Goal: Information Seeking & Learning: Check status

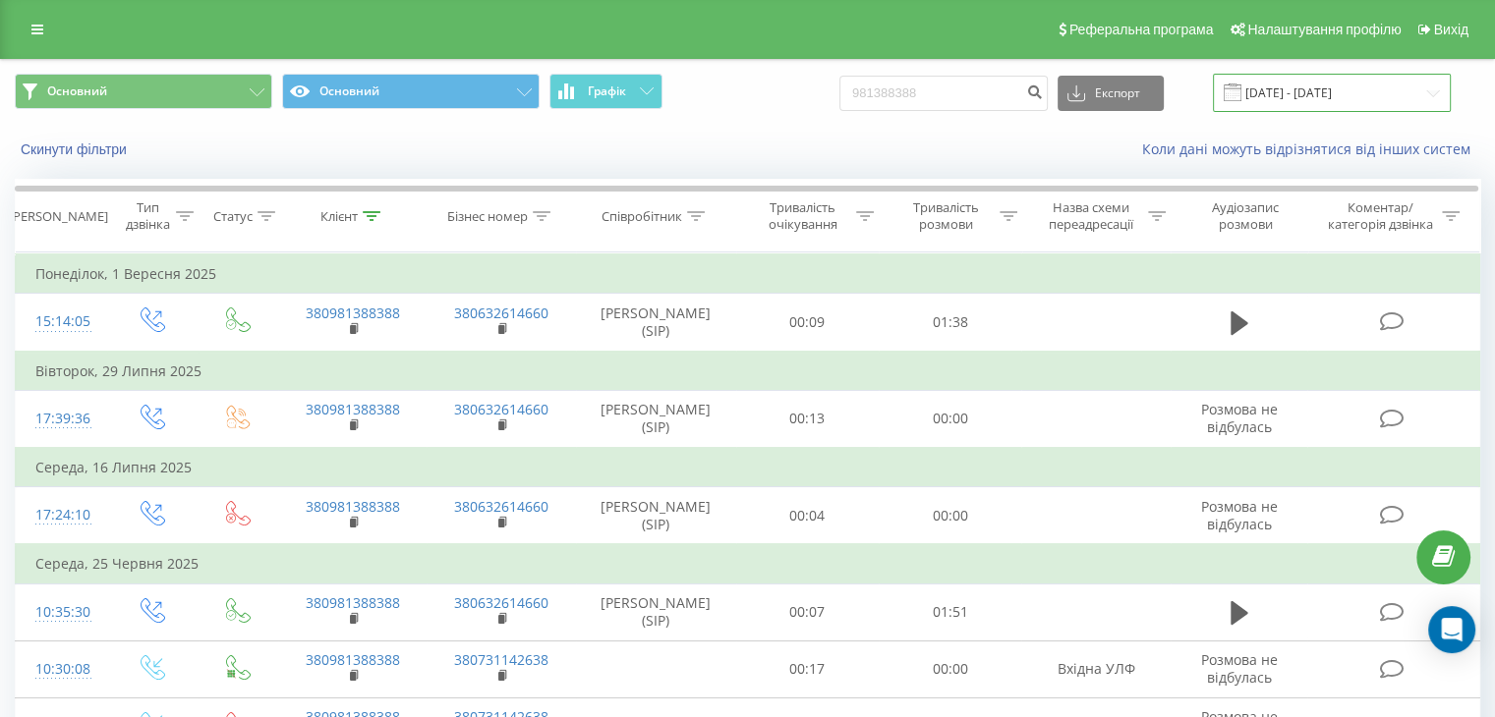
drag, startPoint x: 1442, startPoint y: 101, endPoint x: 1427, endPoint y: 107, distance: 16.8
click at [1442, 101] on input "[DATE] - [DATE]" at bounding box center [1332, 93] width 238 height 38
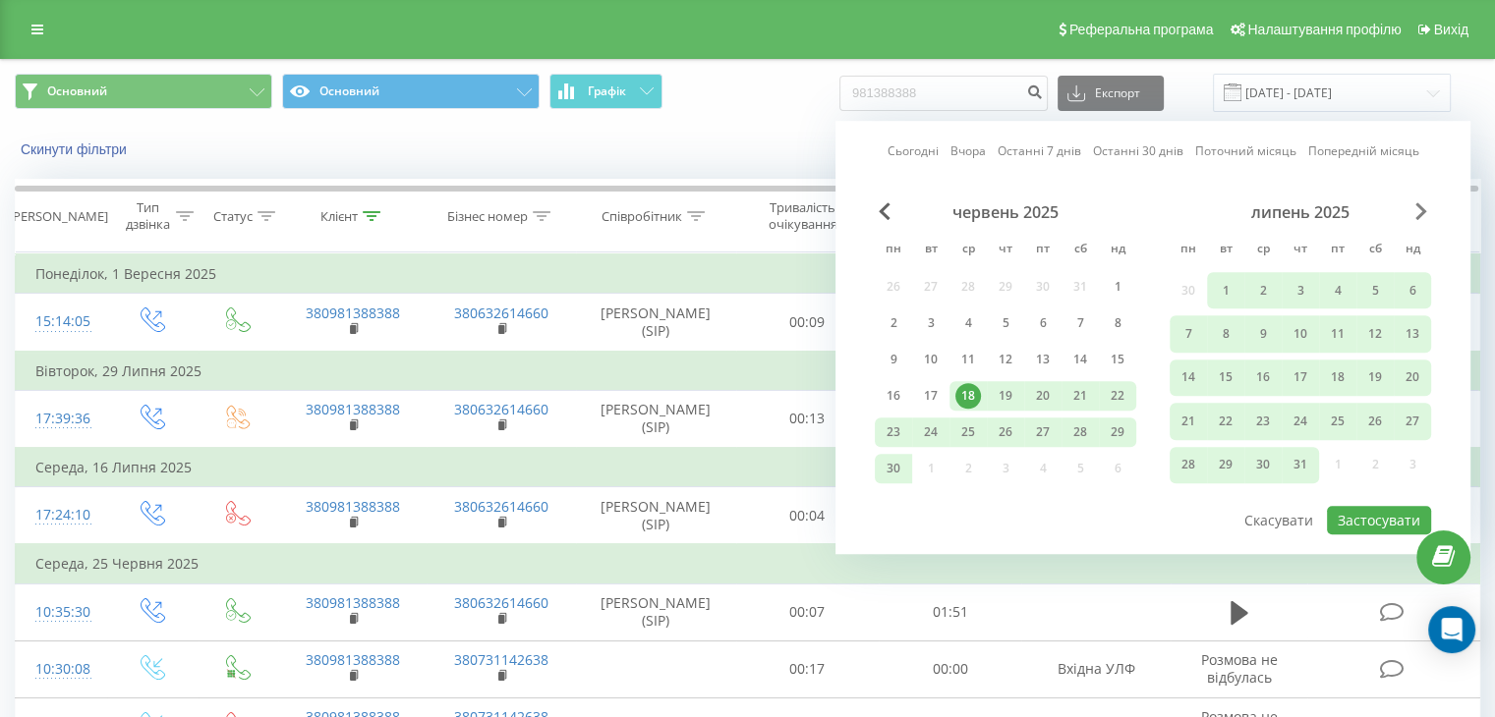
click at [1422, 212] on span "Next Month" at bounding box center [1421, 211] width 12 height 18
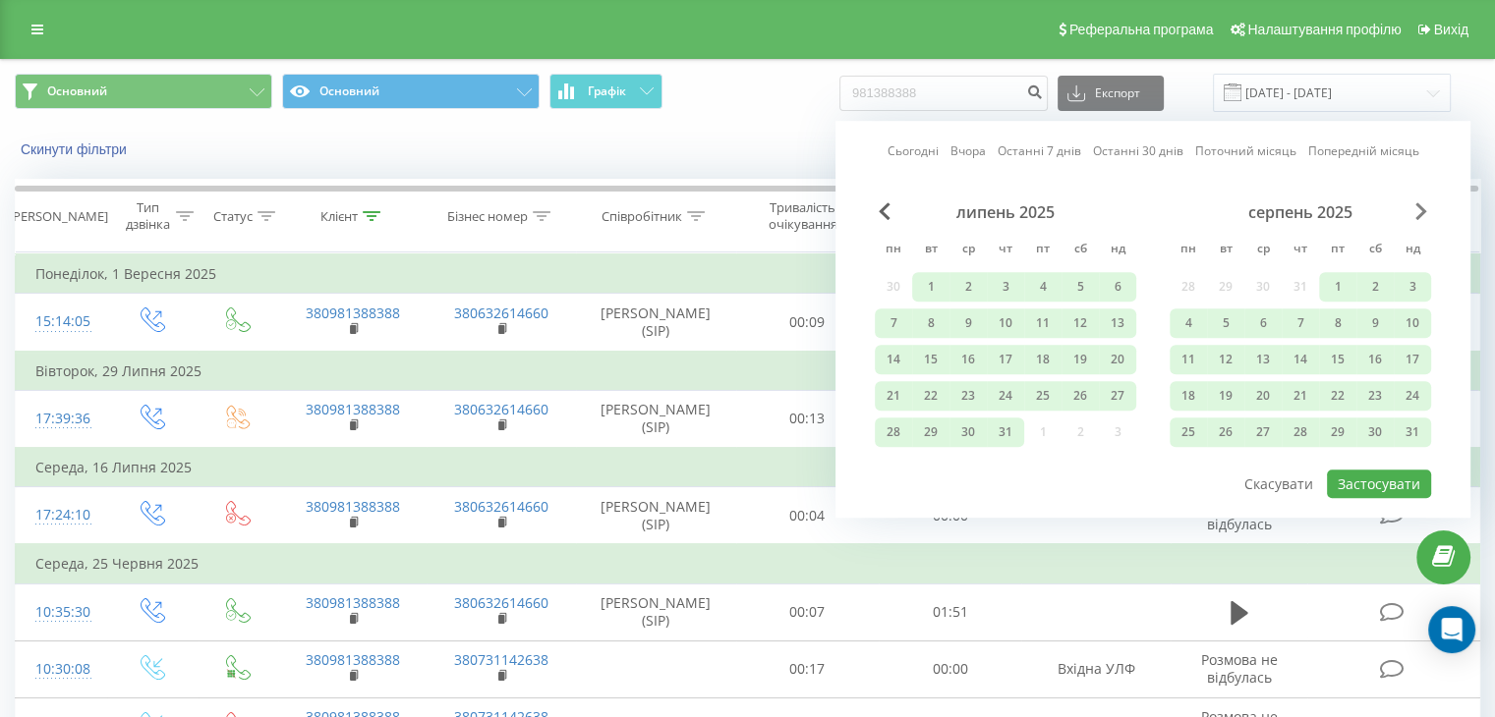
click at [1422, 212] on span "Next Month" at bounding box center [1421, 211] width 12 height 18
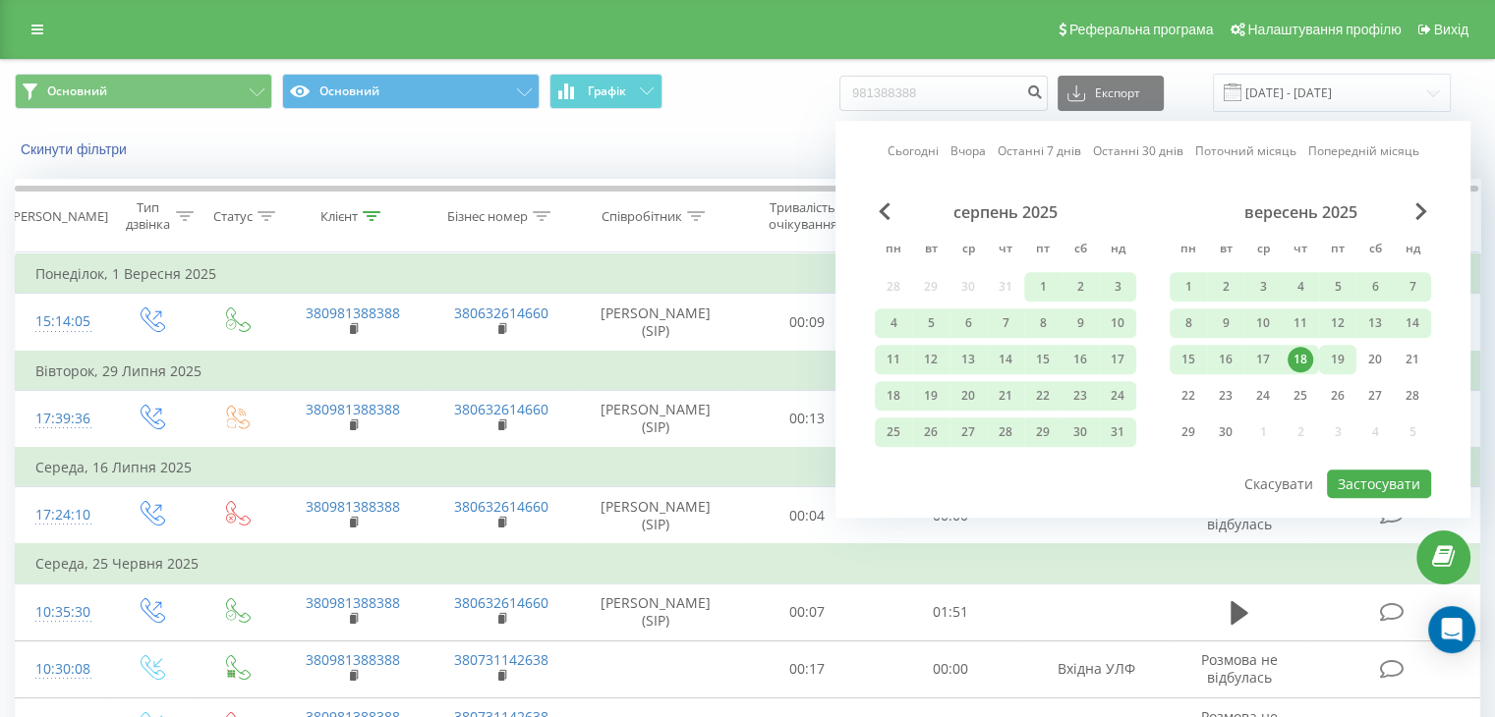
click at [1330, 357] on div "19" at bounding box center [1338, 360] width 26 height 26
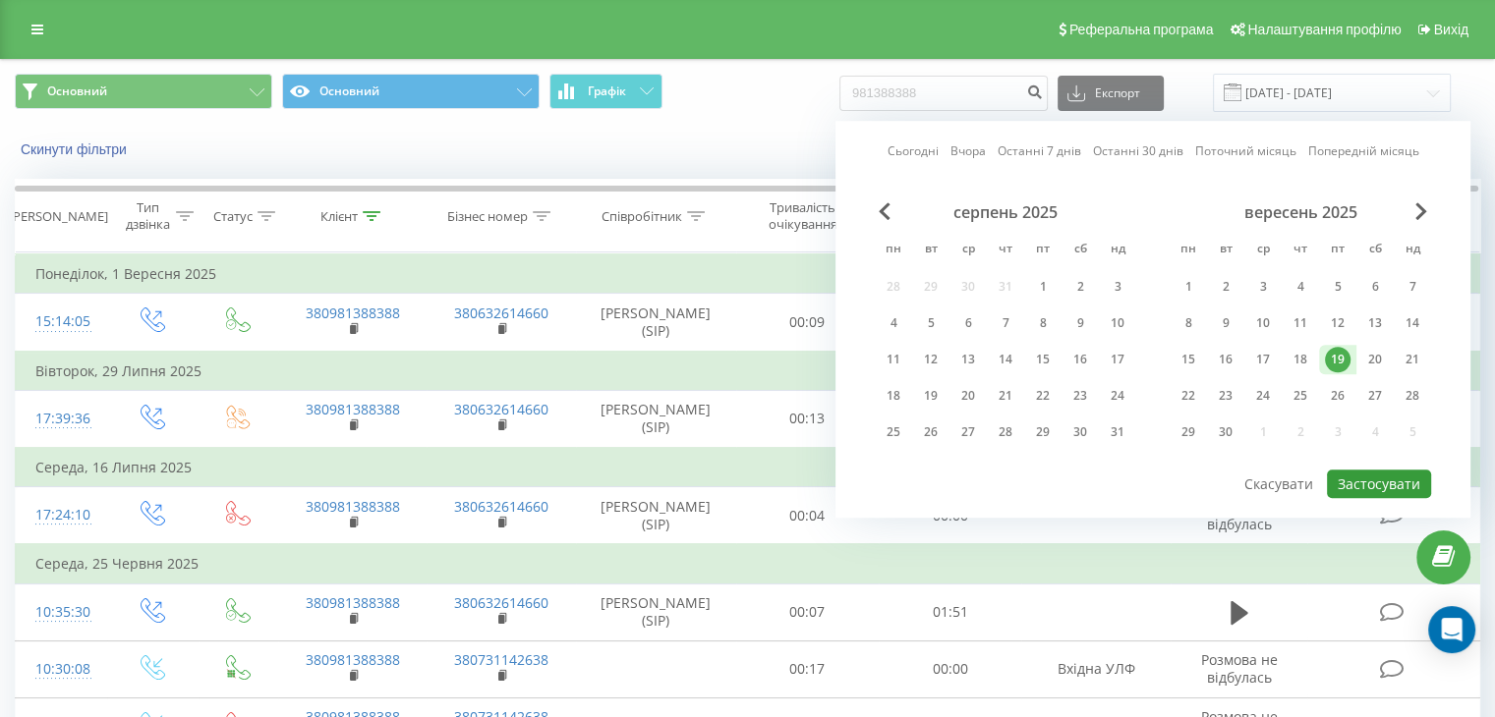
click at [1362, 484] on button "Застосувати" at bounding box center [1379, 484] width 104 height 28
type input "19.09.2025 - 19.09.2025"
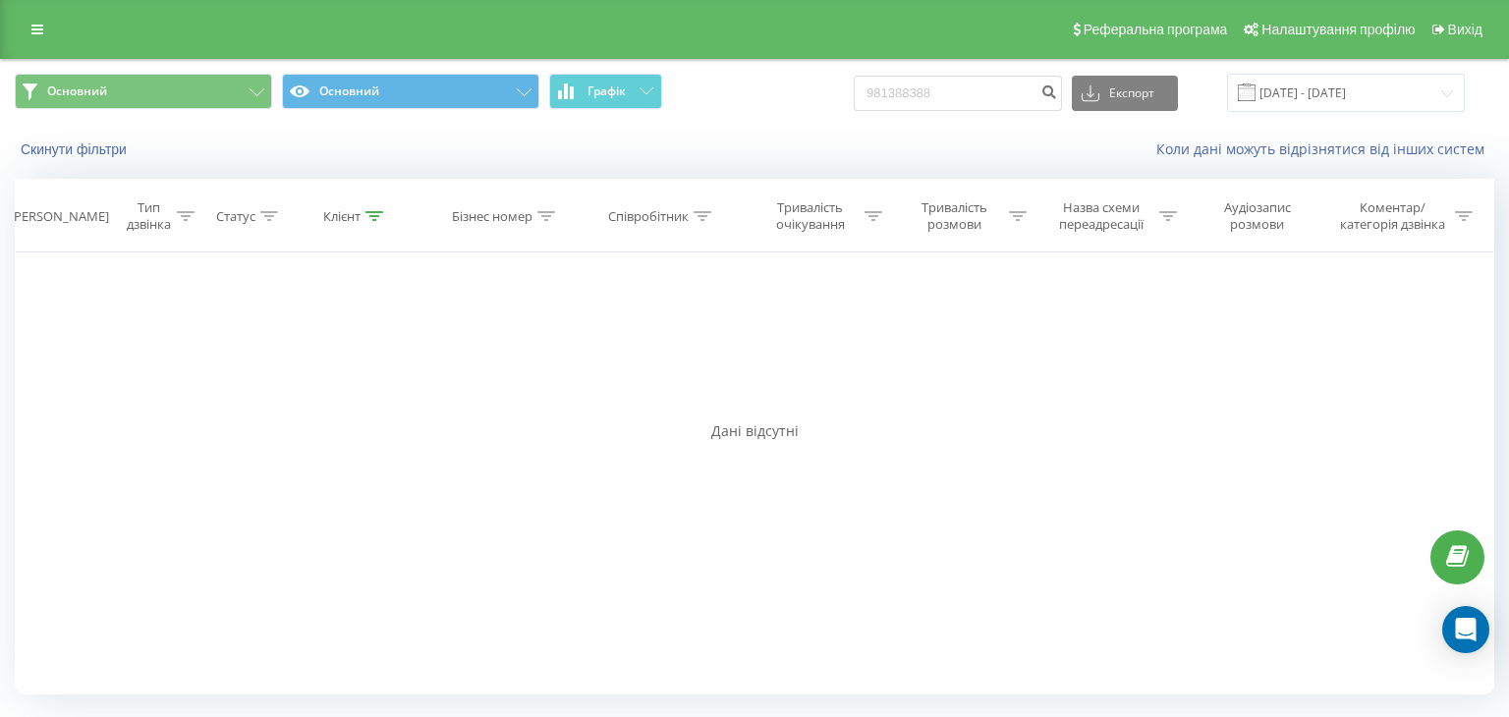
click at [39, 51] on div "Реферальна програма Налаштування профілю Вихід" at bounding box center [754, 29] width 1509 height 59
click at [37, 25] on icon at bounding box center [37, 30] width 12 height 14
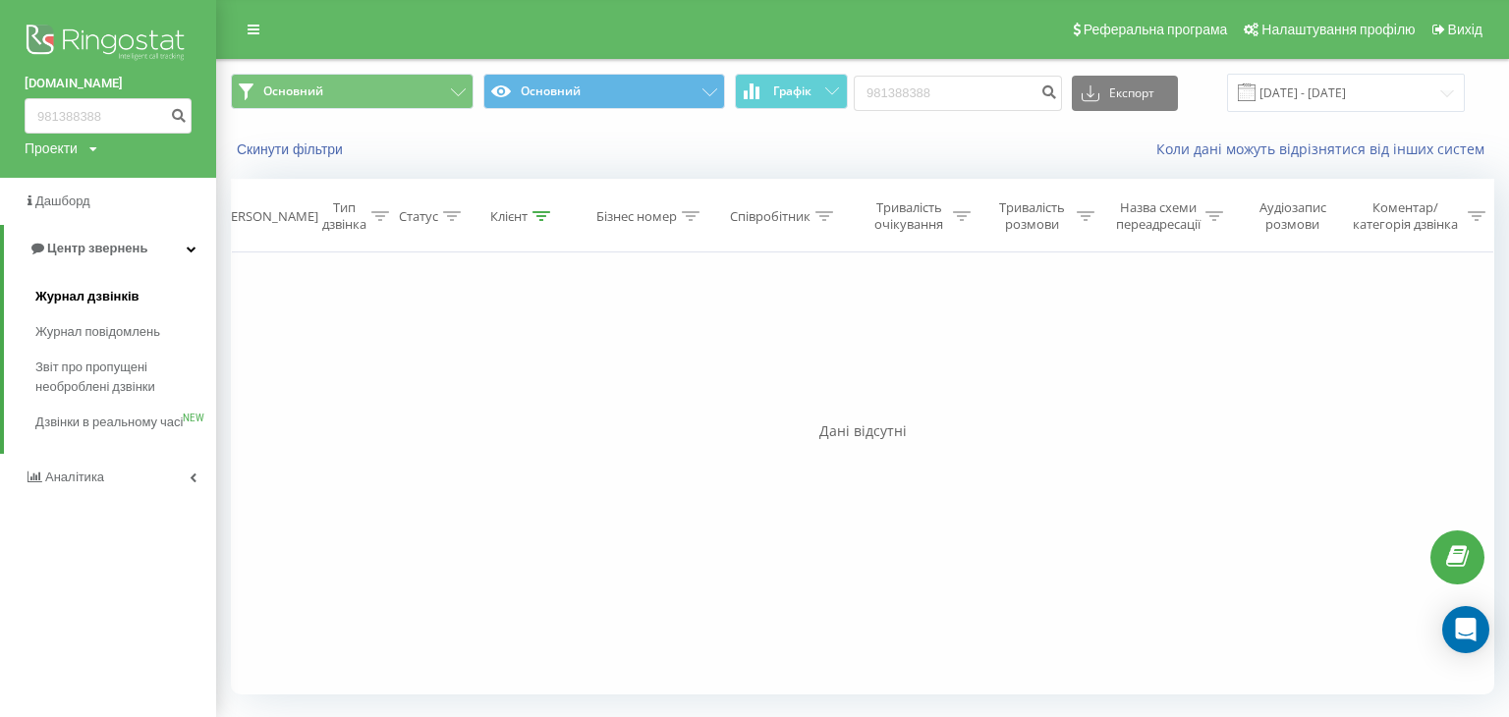
click at [71, 300] on span "Журнал дзвінків" at bounding box center [87, 297] width 104 height 20
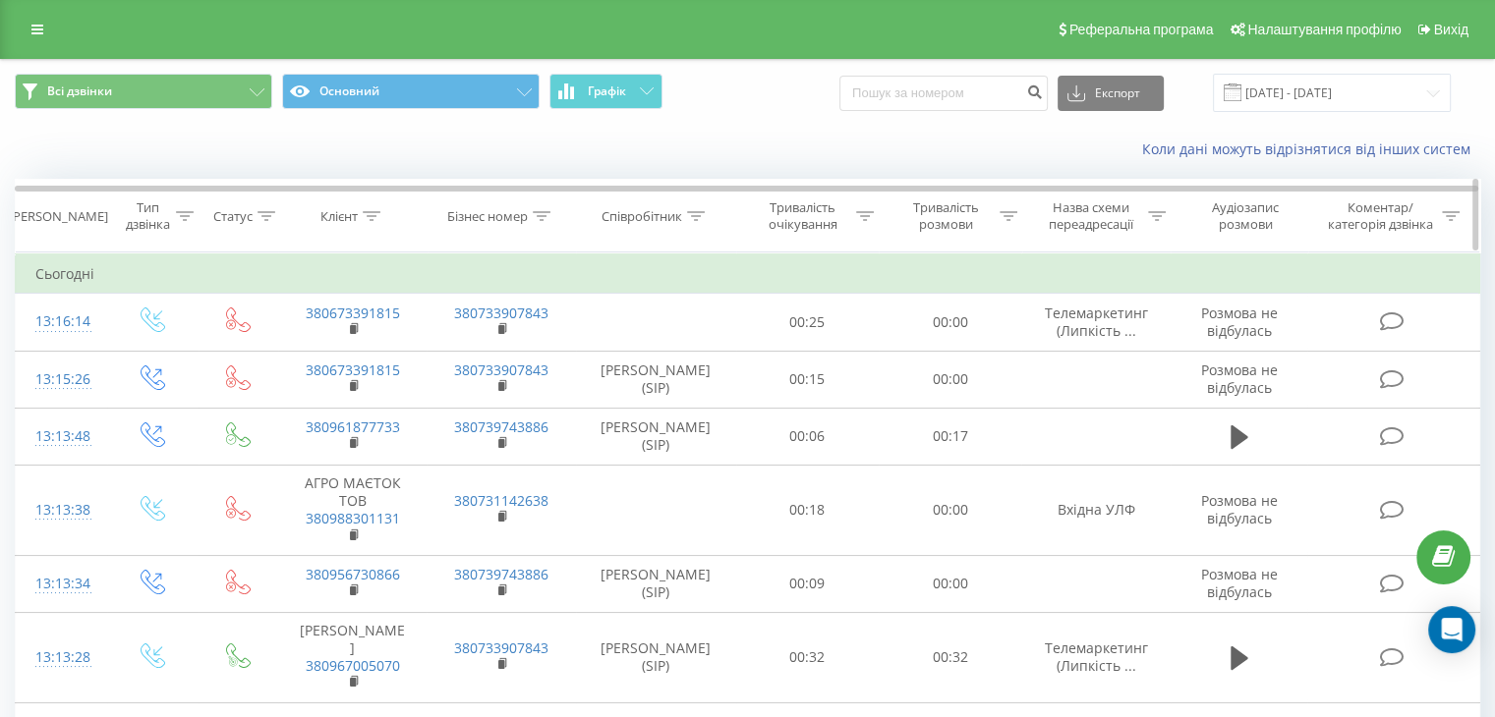
click at [692, 217] on icon at bounding box center [696, 216] width 18 height 10
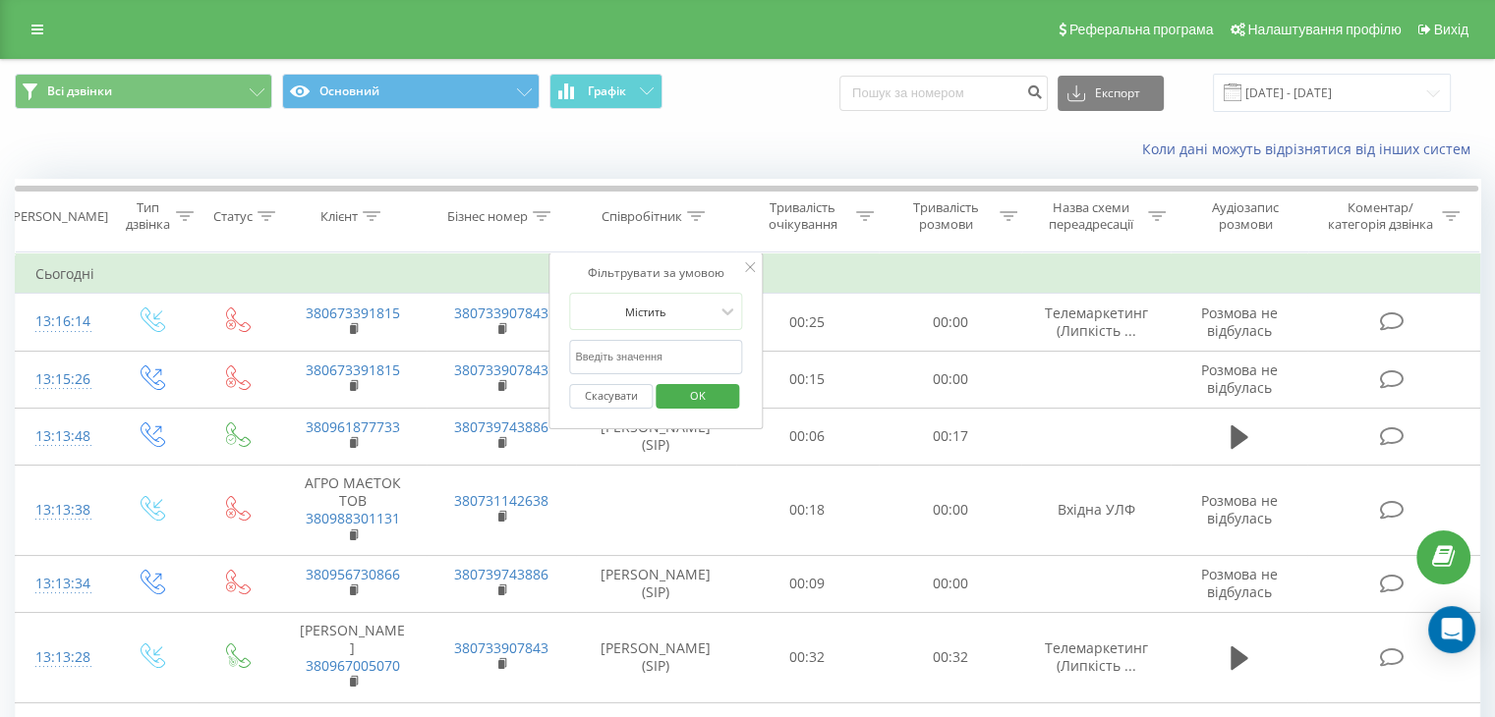
click at [659, 363] on input "text" at bounding box center [655, 357] width 173 height 34
type input "шилко"
click at [692, 405] on span "OK" at bounding box center [697, 395] width 55 height 30
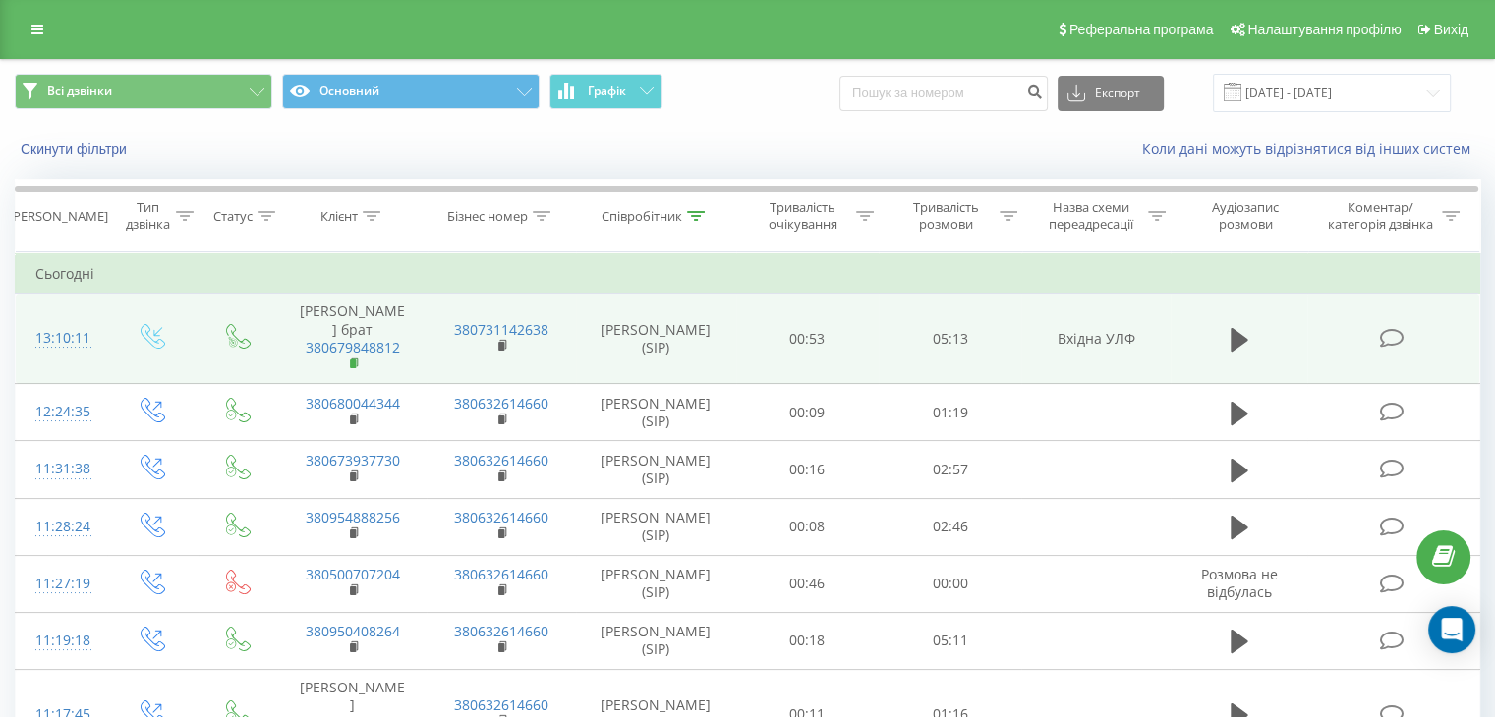
click at [353, 368] on rect at bounding box center [353, 364] width 6 height 9
click at [564, 374] on td "380731142638" at bounding box center [500, 339] width 148 height 90
click at [1395, 343] on icon at bounding box center [1391, 338] width 25 height 21
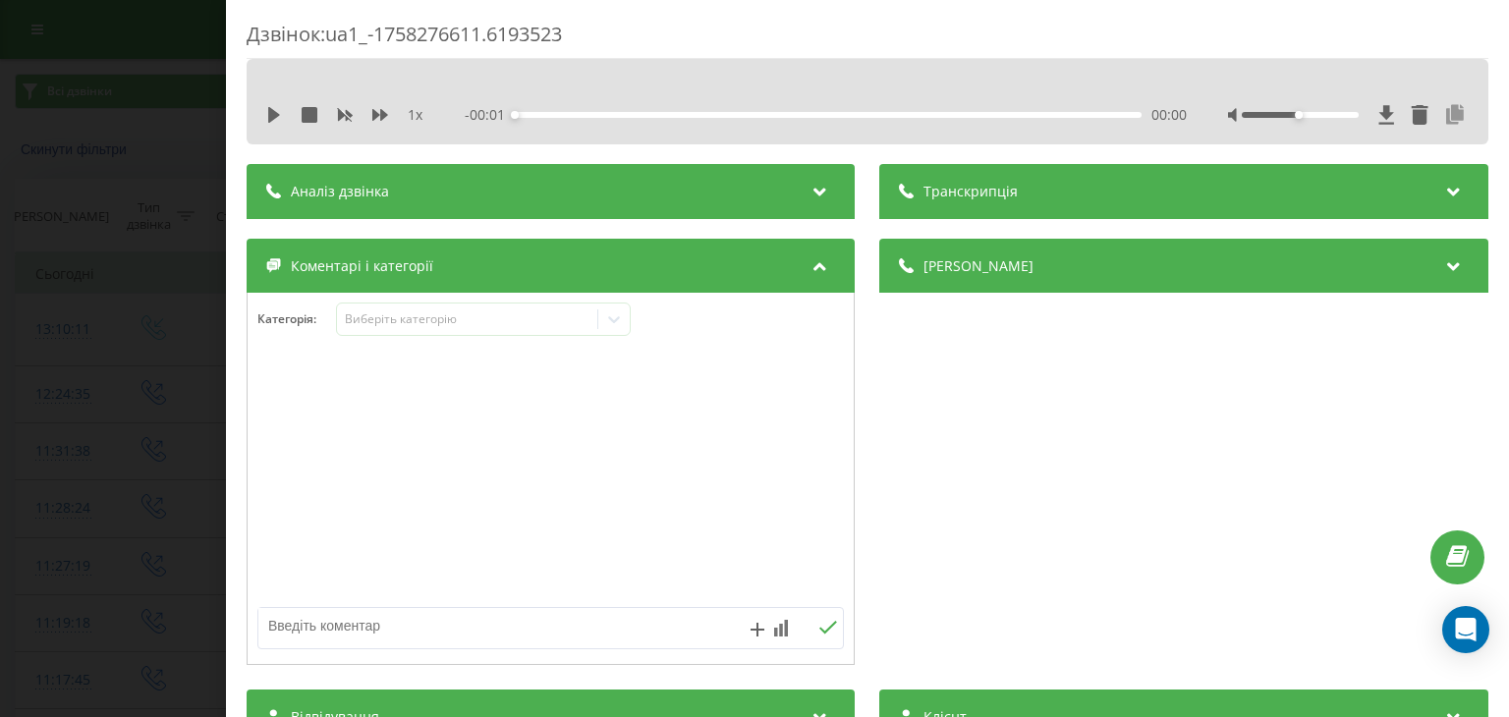
click at [1444, 121] on icon at bounding box center [1456, 115] width 24 height 20
click at [130, 41] on div "Дзвінок : ua1_-1758276611.6193523 1 x - 05:13 00:00 00:00 Транскрипція Для AI-а…" at bounding box center [754, 358] width 1509 height 717
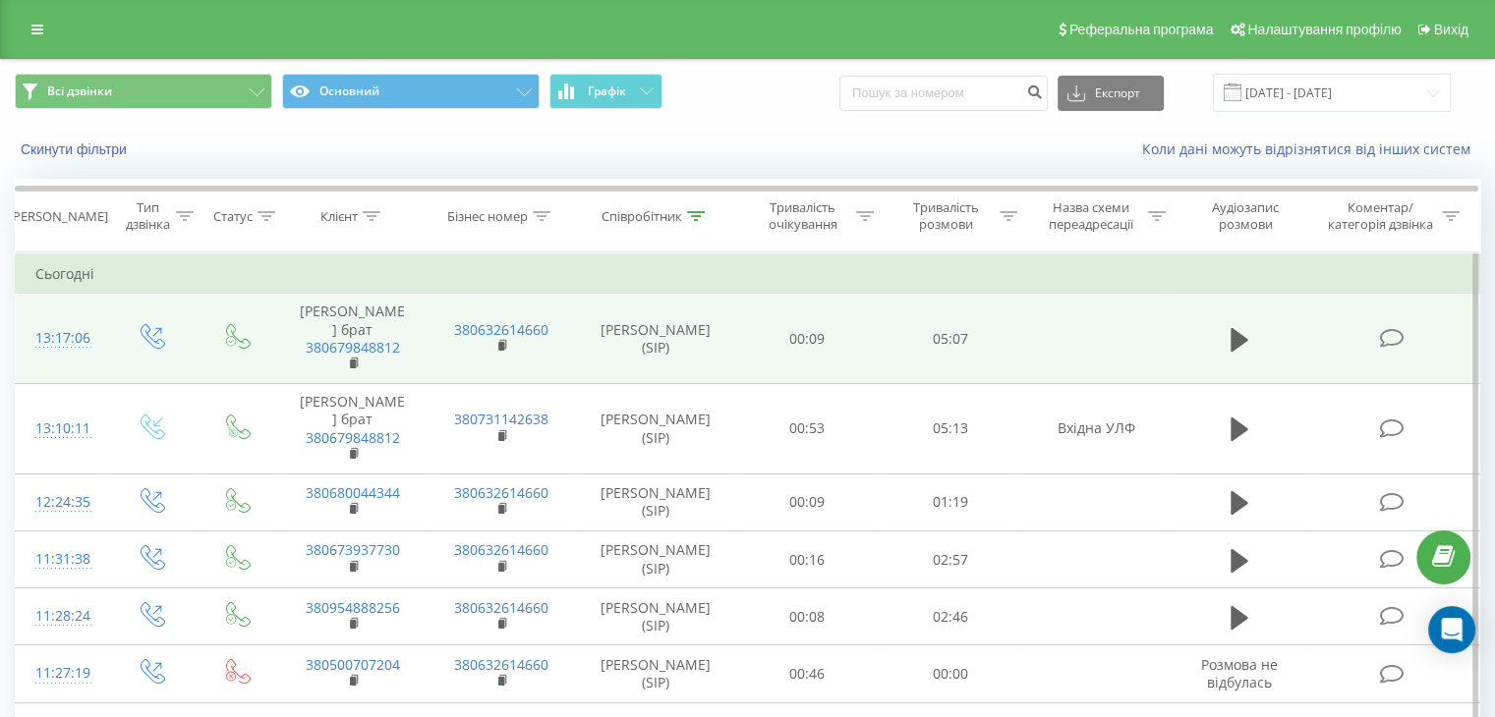
click at [1388, 349] on icon at bounding box center [1391, 338] width 25 height 21
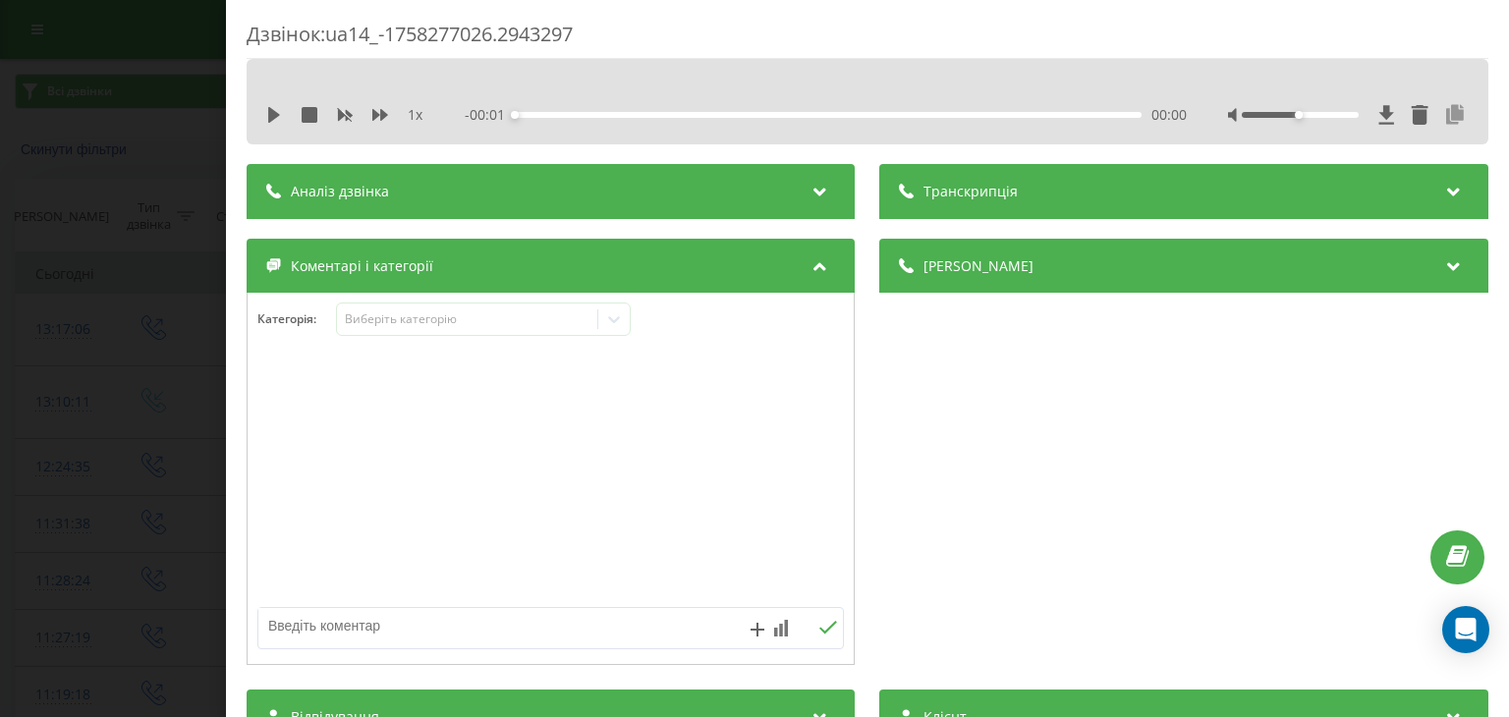
click at [1449, 116] on icon at bounding box center [1456, 115] width 24 height 20
click at [85, 22] on div "Дзвінок : ua14_-1758277026.2943297 1 x - 05:07 00:00 00:00 Транскрипція Для AI-…" at bounding box center [754, 358] width 1509 height 717
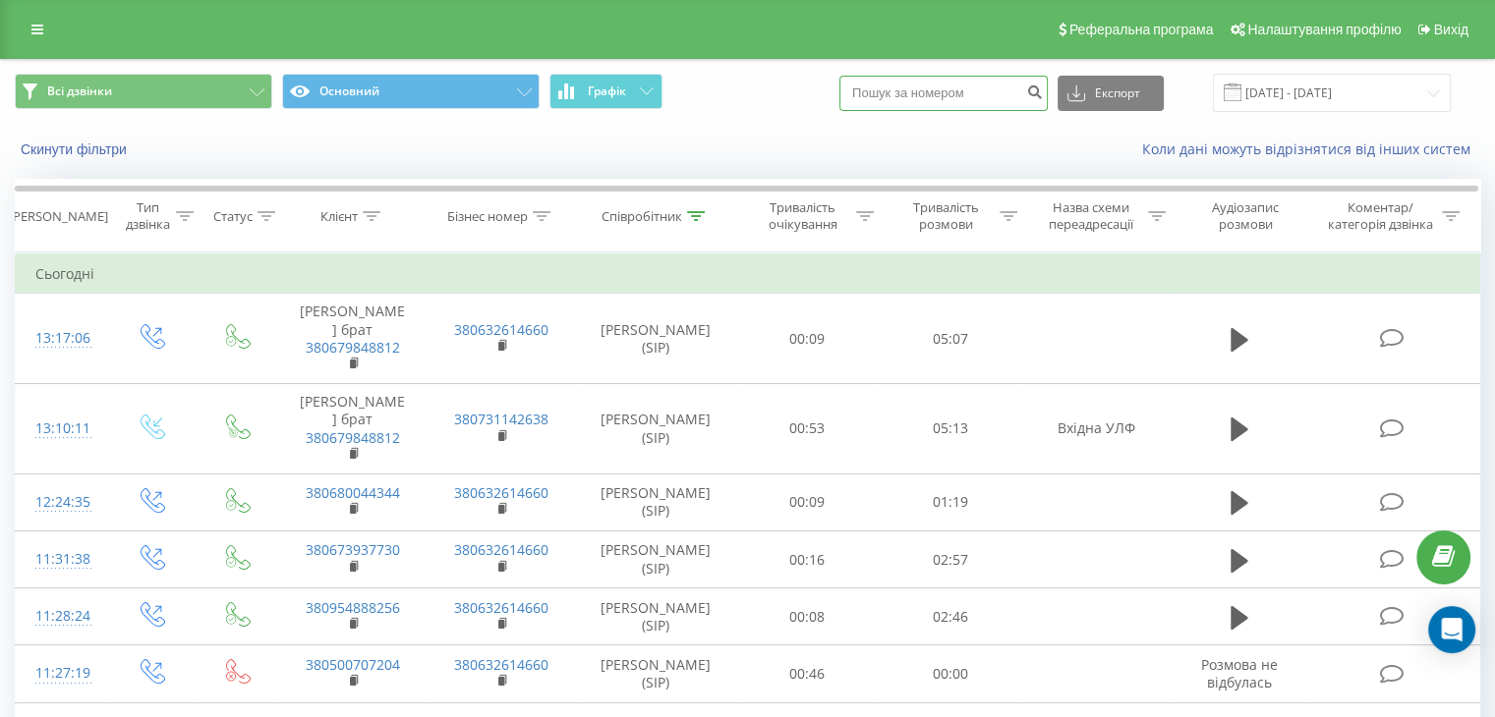
click at [971, 91] on input at bounding box center [943, 93] width 208 height 35
paste input "380939305732"
type input "380939305732"
click at [1043, 91] on icon "submit" at bounding box center [1034, 90] width 17 height 12
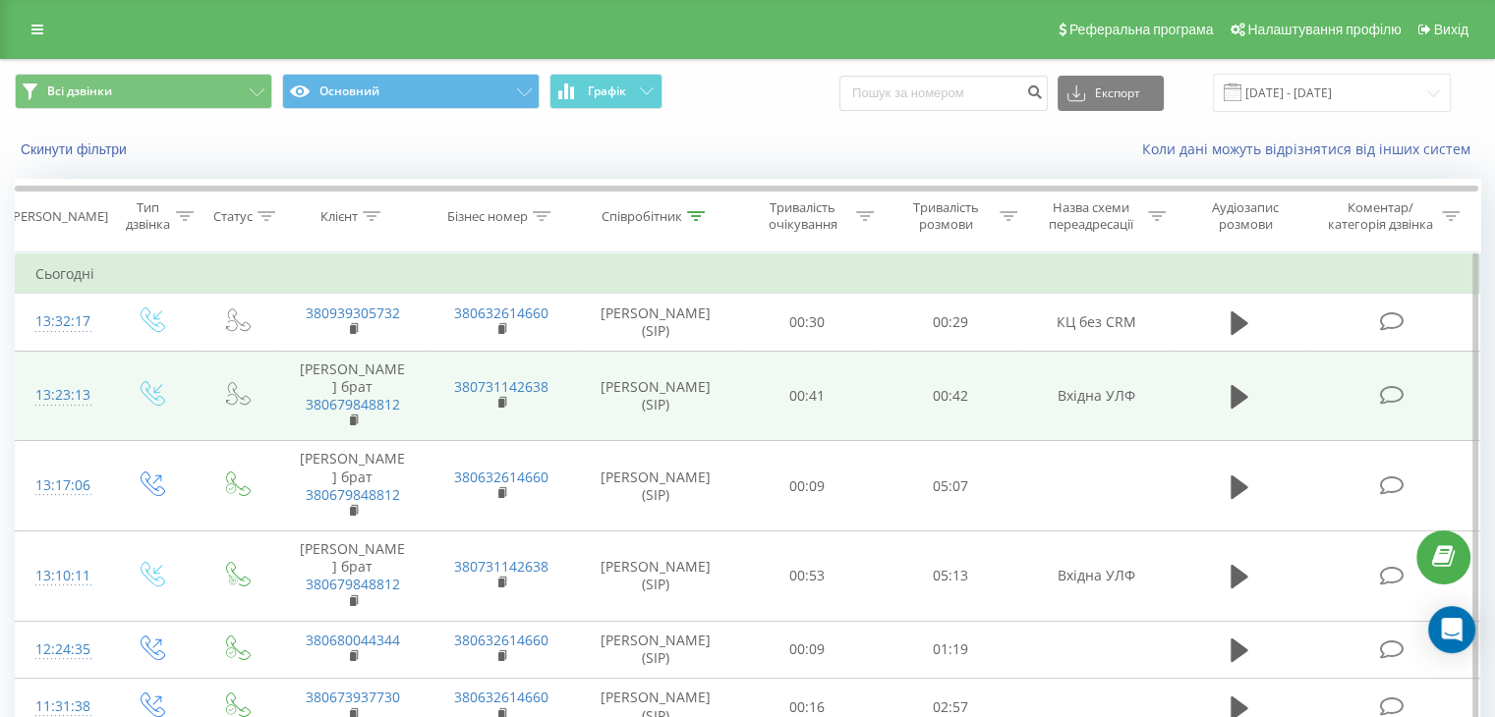
click at [355, 425] on rect at bounding box center [353, 421] width 6 height 9
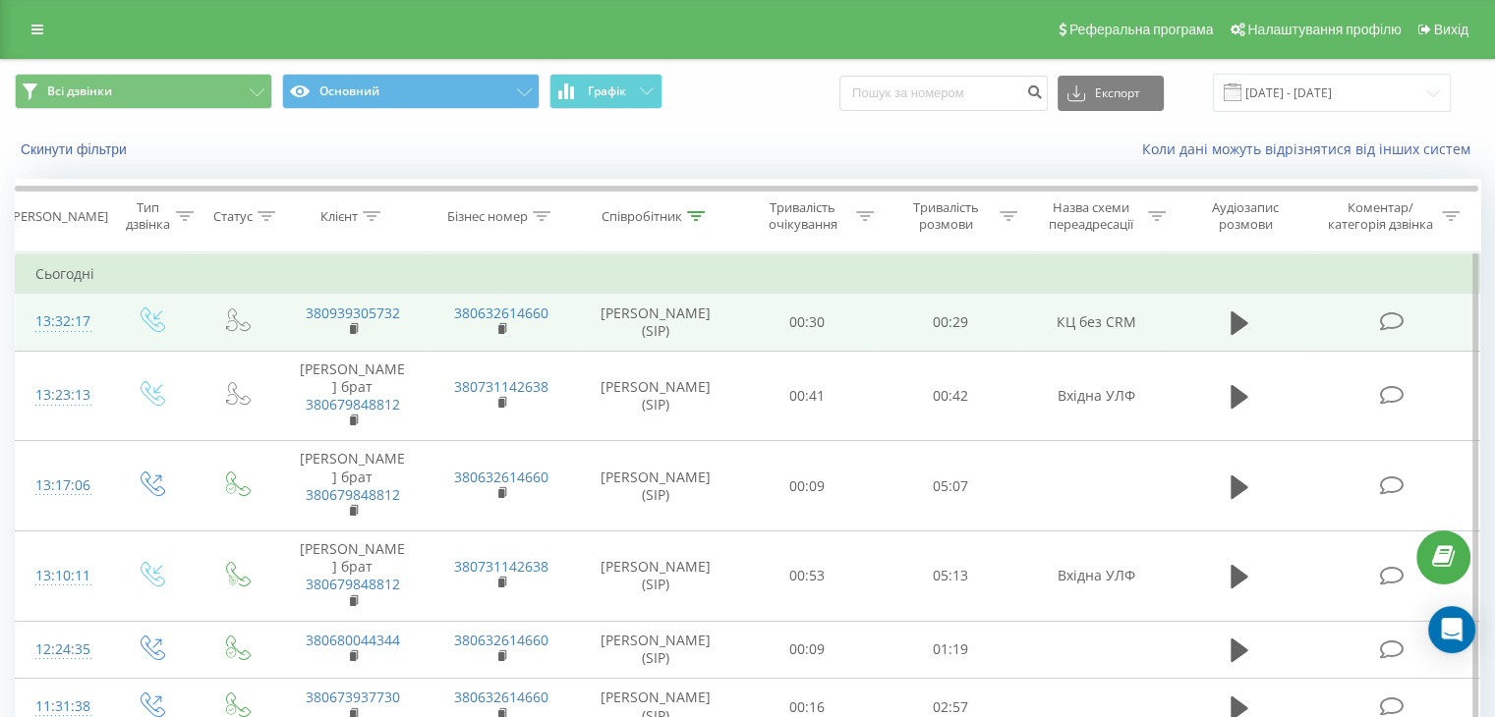
click at [1390, 328] on icon at bounding box center [1391, 321] width 25 height 21
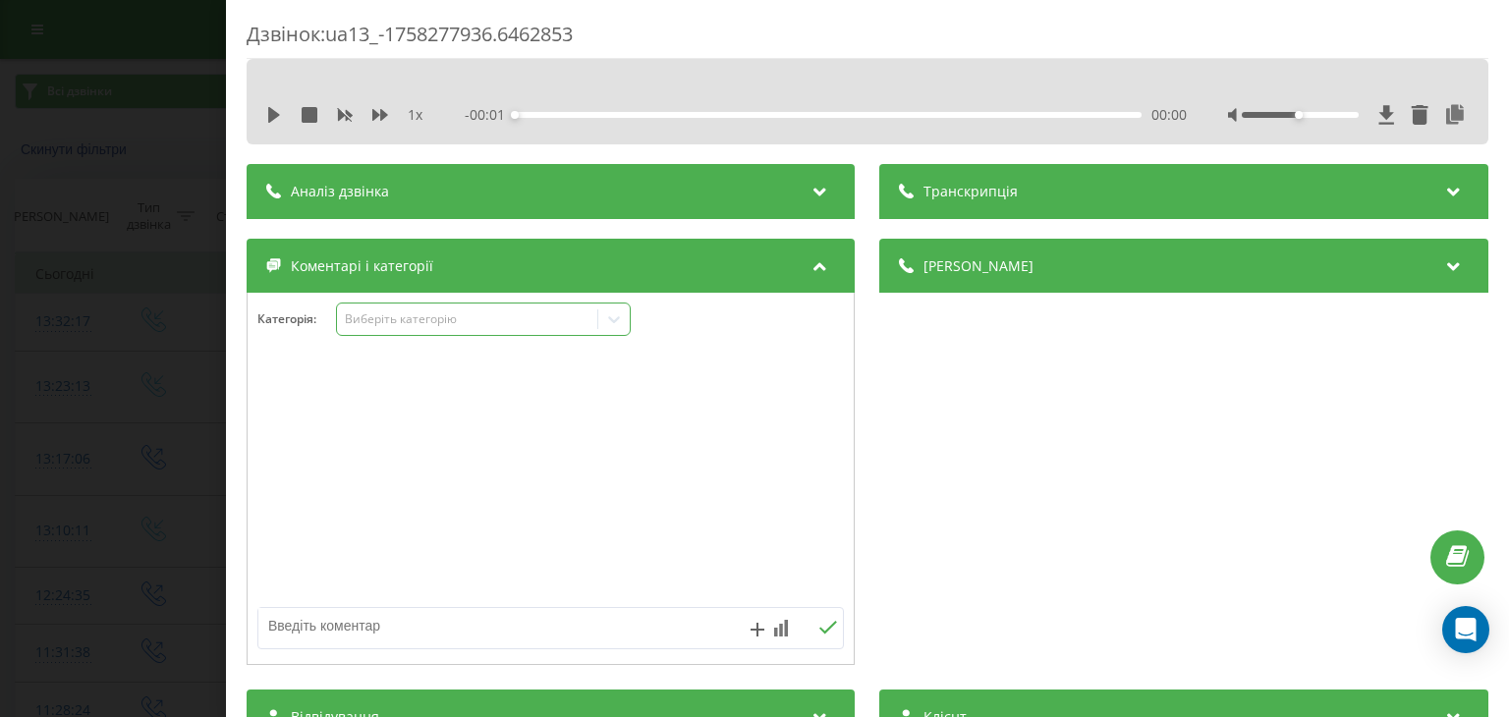
click at [473, 323] on div "Виберіть категорію" at bounding box center [468, 319] width 246 height 16
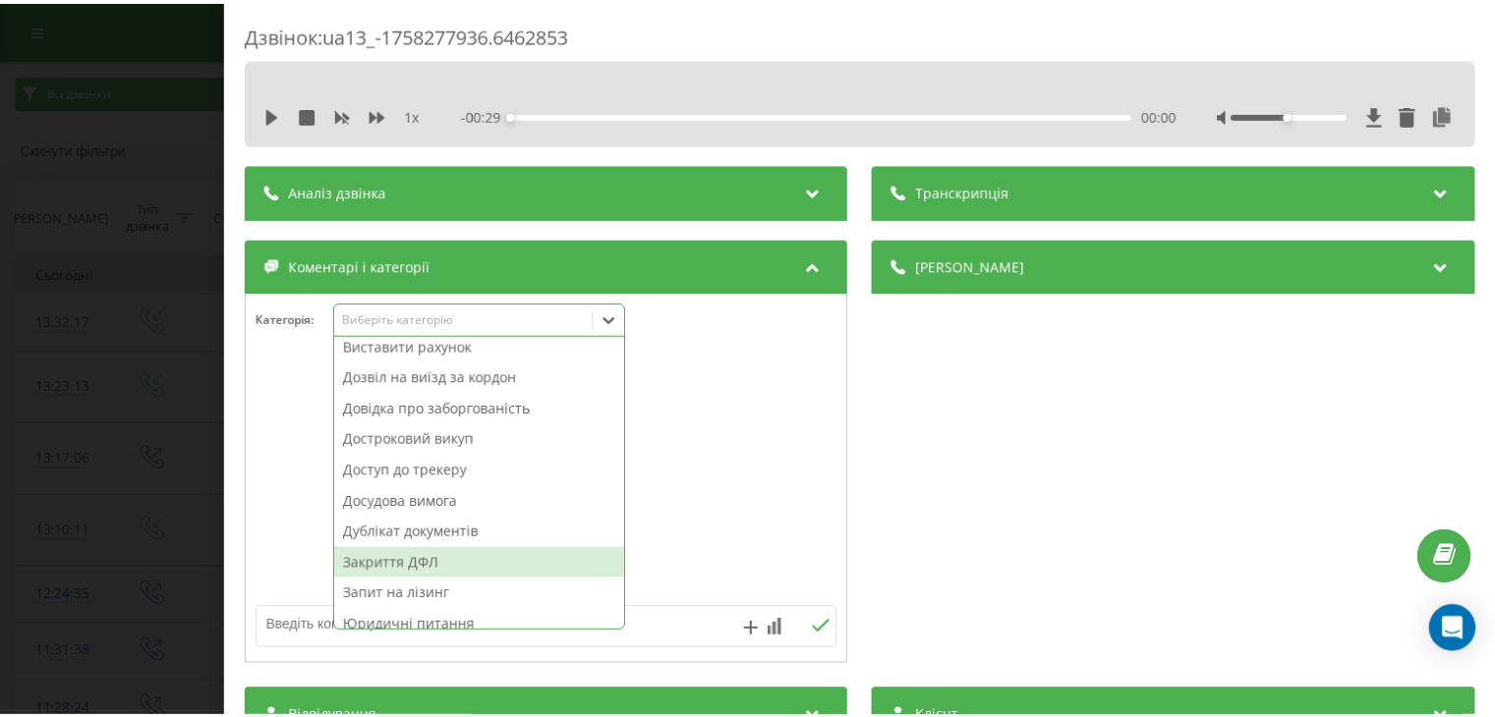
scroll to position [295, 0]
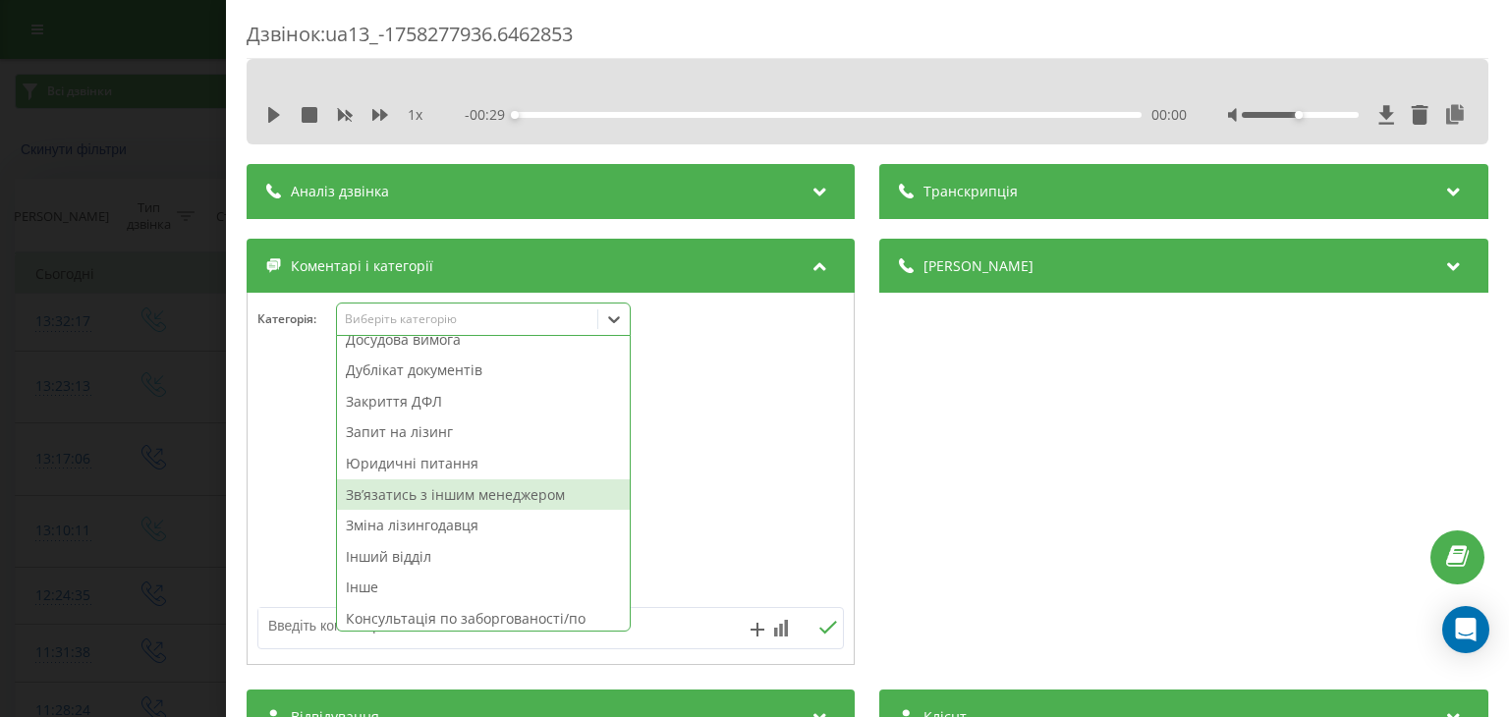
click at [499, 487] on div "Звʼязатись з іншим менеджером" at bounding box center [483, 495] width 293 height 31
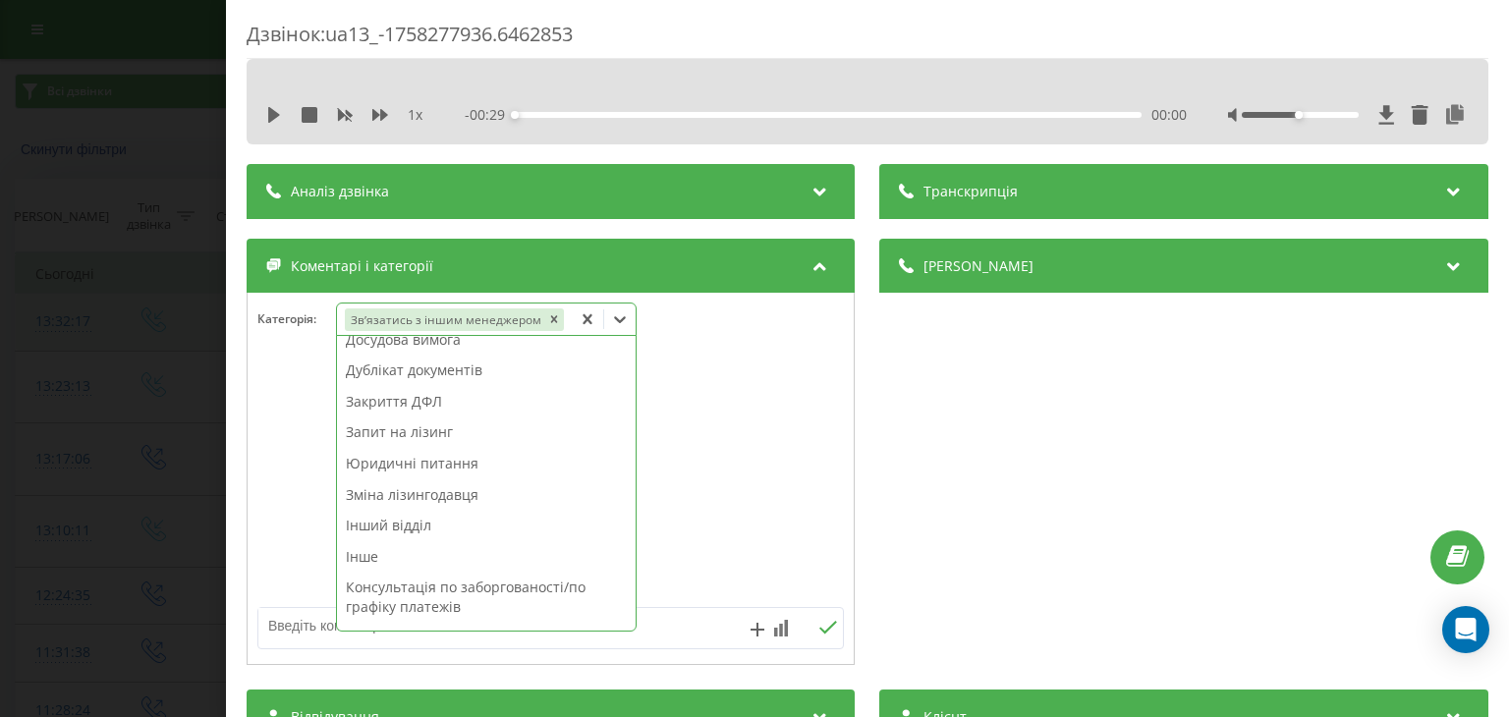
drag, startPoint x: 83, startPoint y: 319, endPoint x: 213, endPoint y: 313, distance: 130.8
click at [82, 317] on div "Дзвінок : ua13_-1758277936.6462853 1 x - 00:29 00:00 00:00 Транскрипція Для AI-…" at bounding box center [754, 358] width 1509 height 717
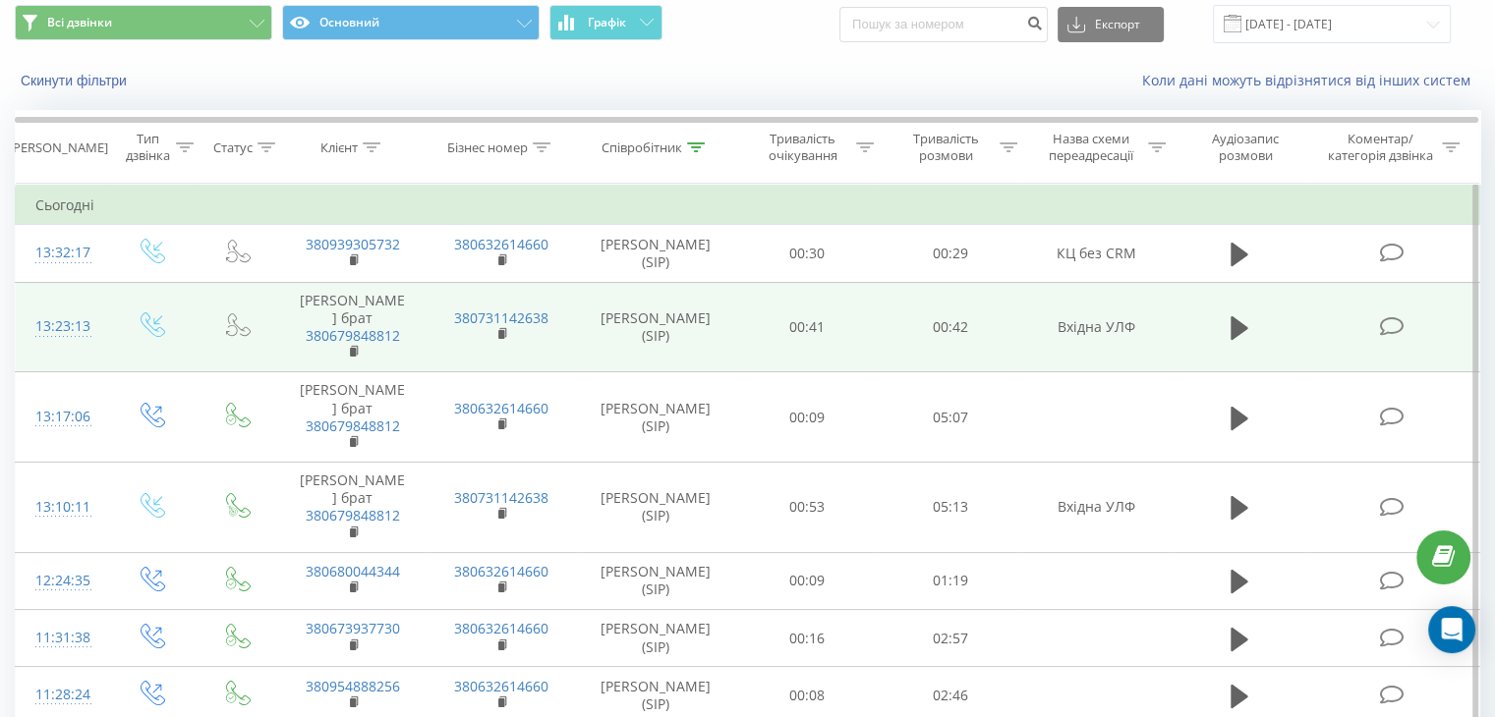
scroll to position [98, 0]
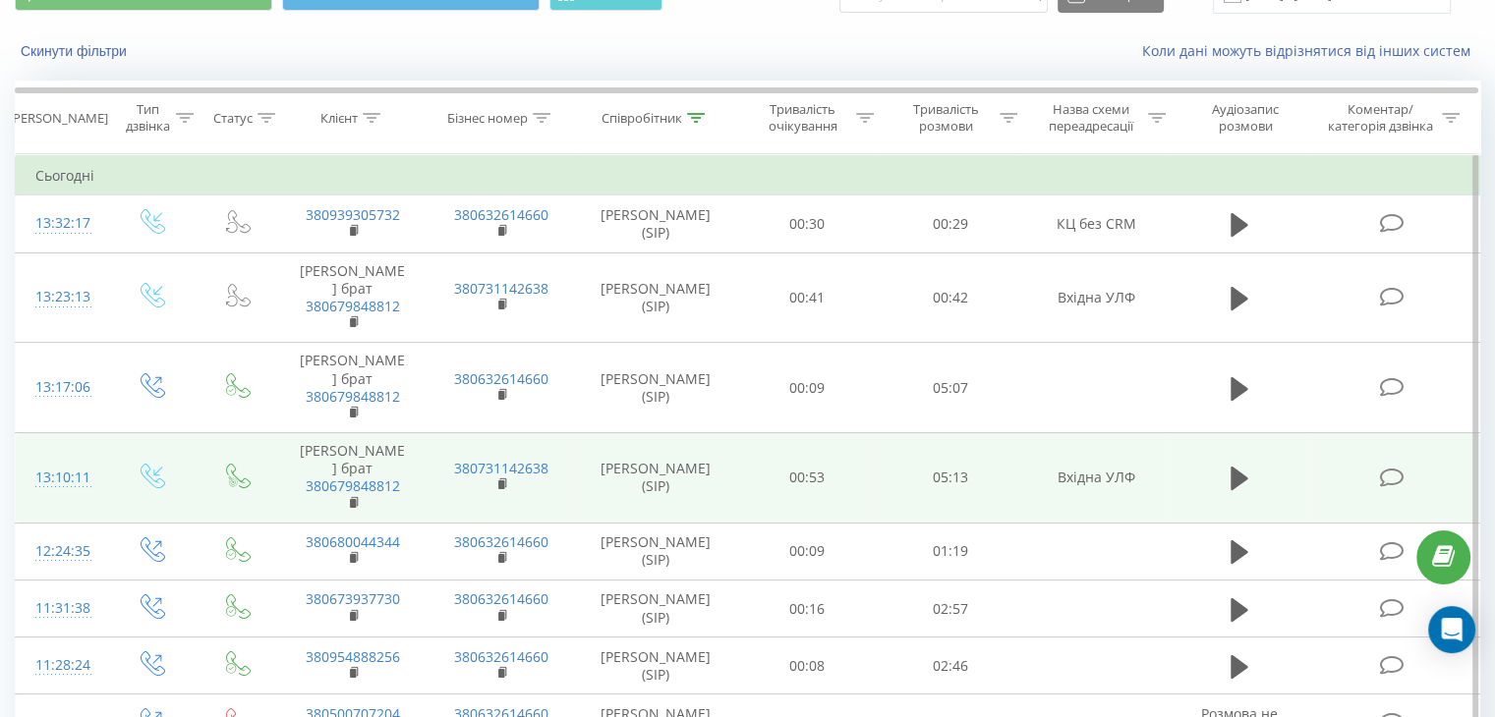
click at [1371, 516] on td at bounding box center [1393, 478] width 172 height 90
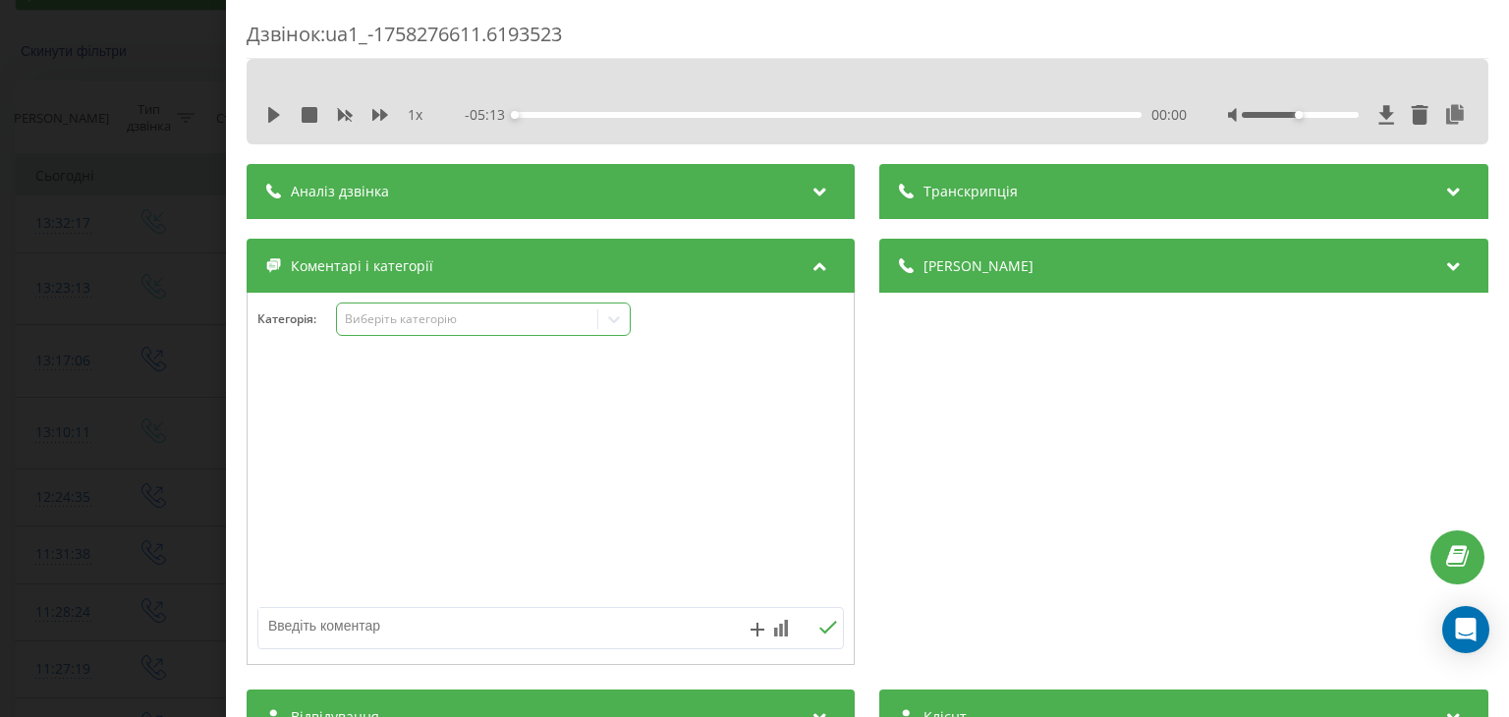
click at [409, 320] on div "Виберіть категорію" at bounding box center [468, 319] width 246 height 16
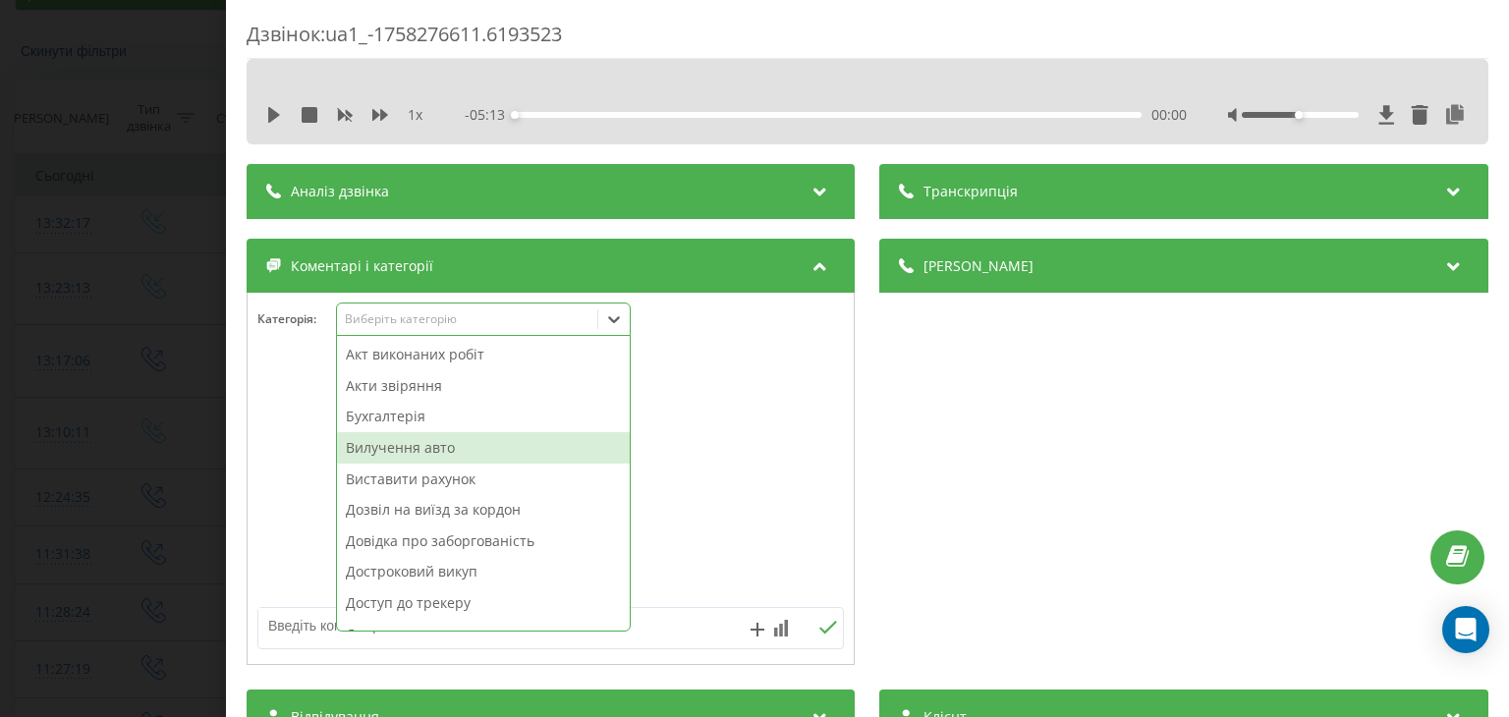
click at [493, 448] on div "Вилучення авто" at bounding box center [483, 447] width 293 height 31
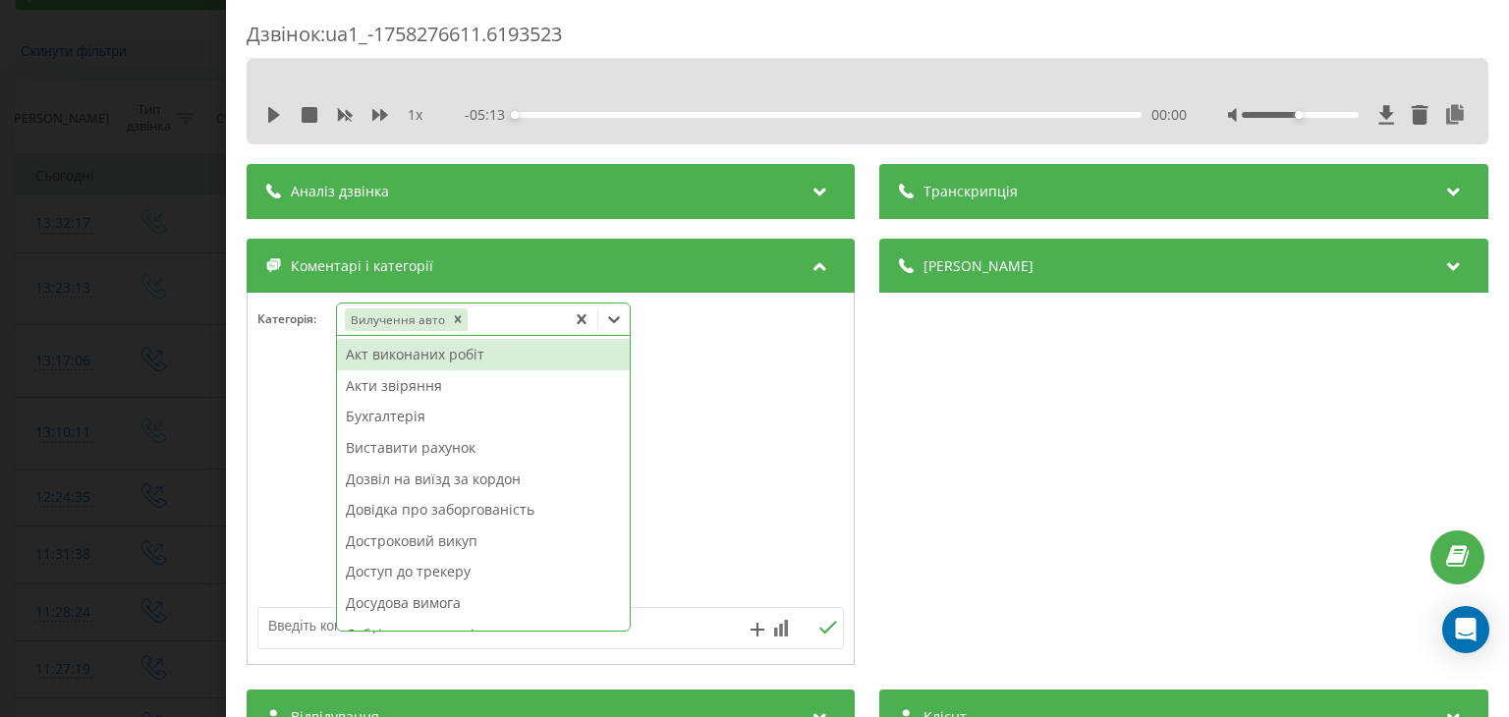
drag, startPoint x: 48, startPoint y: 383, endPoint x: 363, endPoint y: 329, distance: 319.1
click at [50, 382] on div "Дзвінок : ua1_-1758276611.6193523 1 x - 05:13 00:00 00:00 Транскрипція Для AI-а…" at bounding box center [754, 358] width 1509 height 717
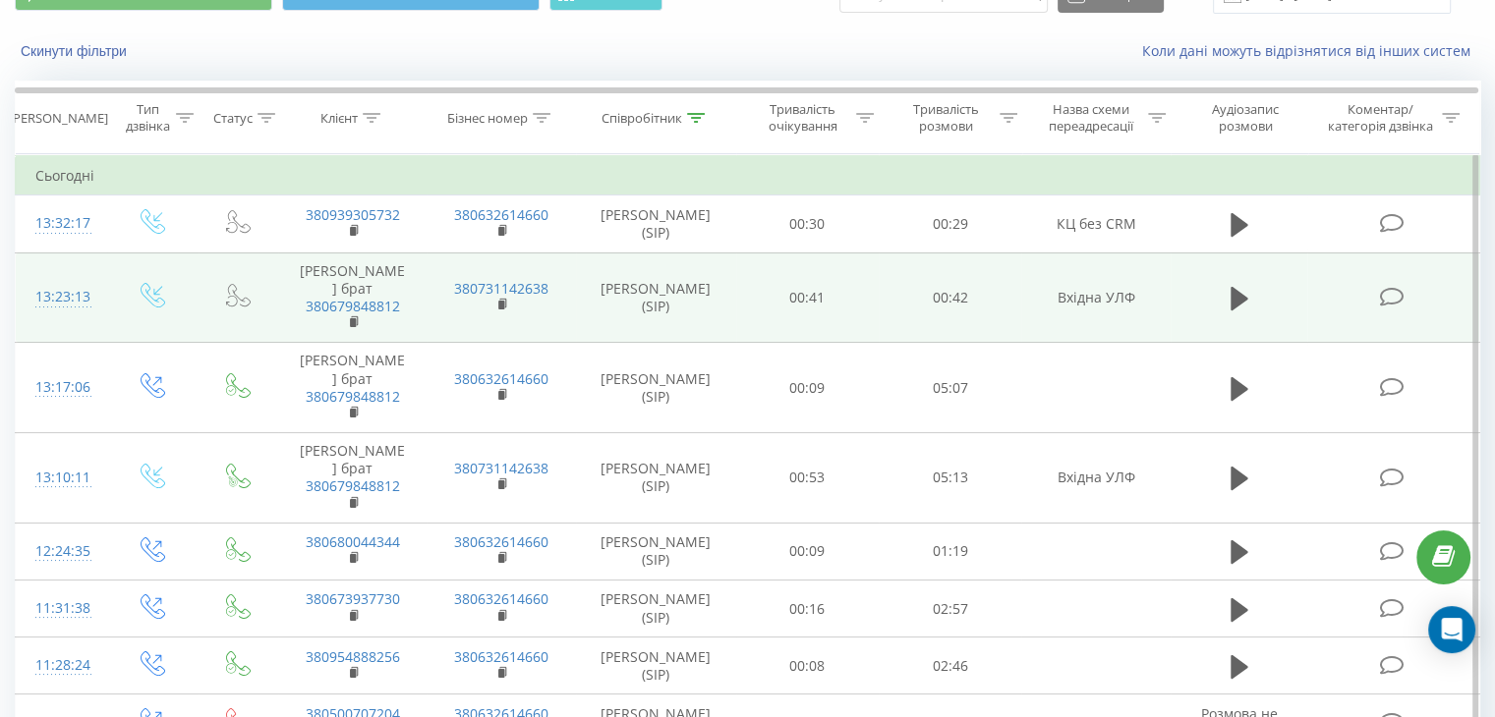
click at [1395, 306] on icon at bounding box center [1391, 297] width 25 height 21
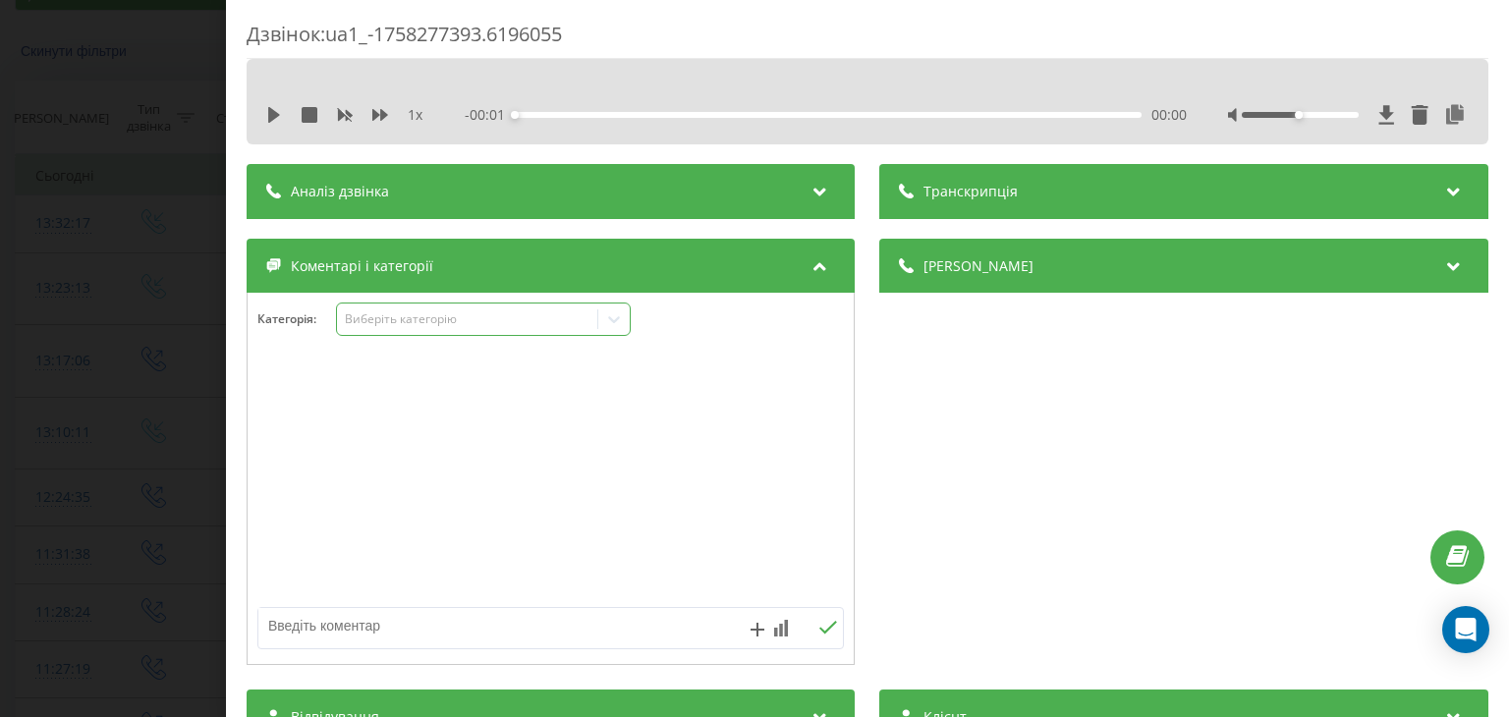
click at [450, 309] on div "Виберіть категорію" at bounding box center [483, 319] width 295 height 33
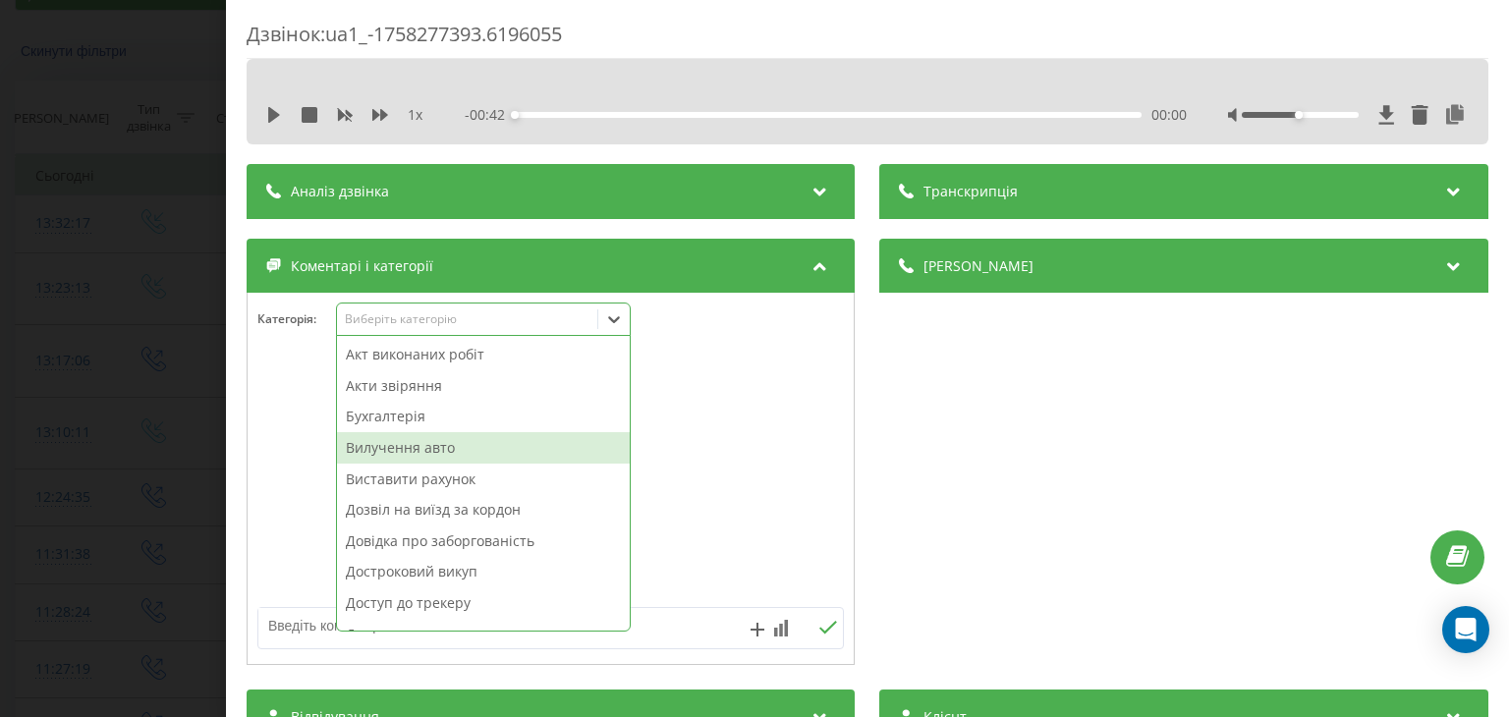
click at [397, 446] on div "Вилучення авто" at bounding box center [483, 447] width 293 height 31
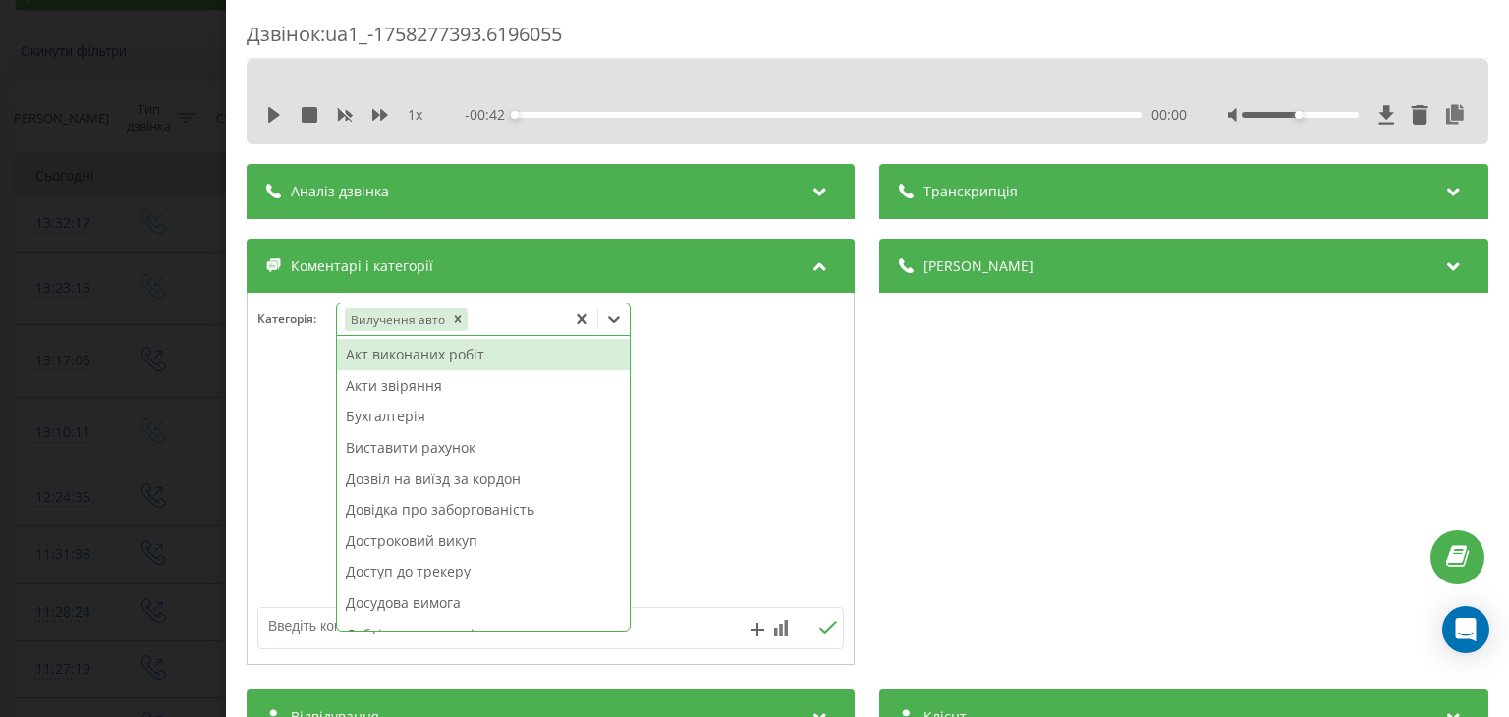
click at [97, 326] on div "Дзвінок : ua1_-1758277393.6196055 1 x - 00:42 00:00 00:00 Транскрипція Для AI-а…" at bounding box center [754, 358] width 1509 height 717
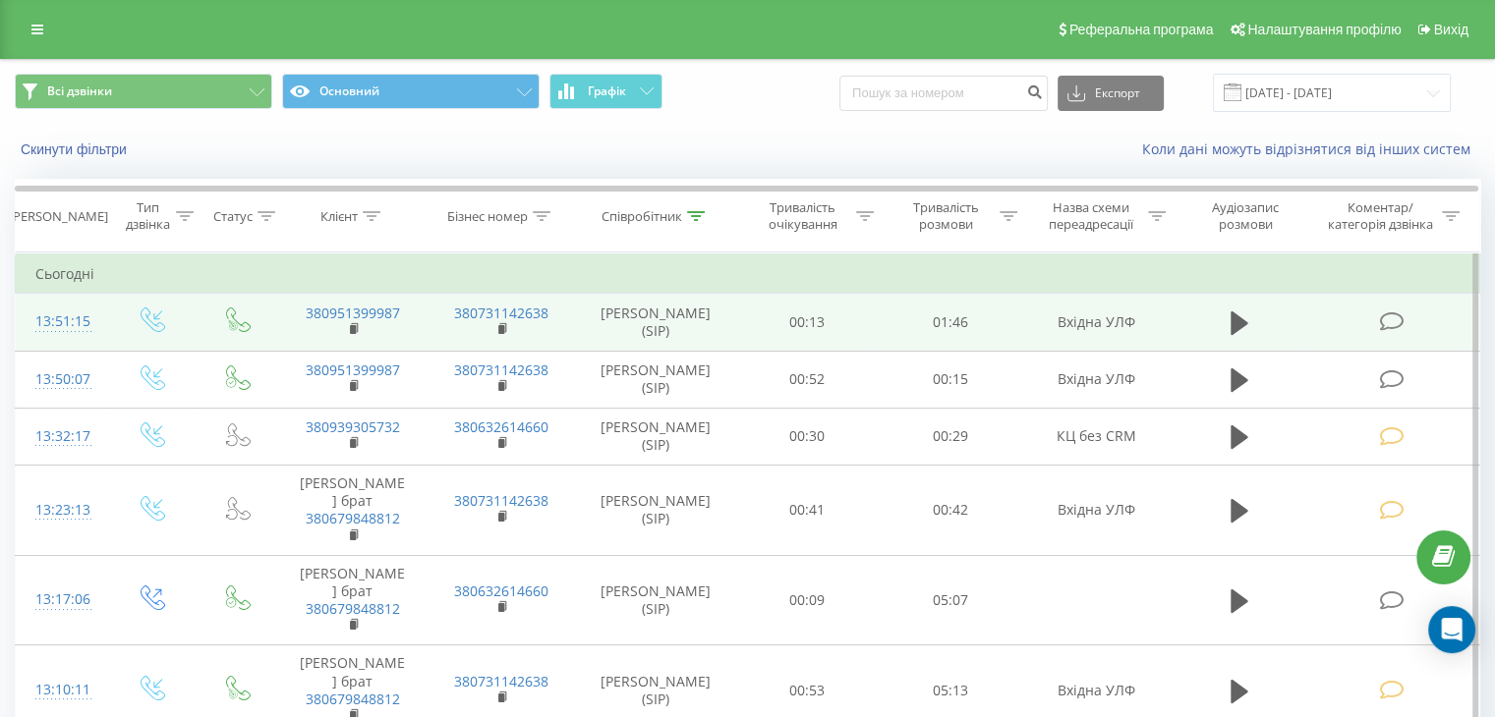
click at [1399, 321] on icon at bounding box center [1391, 321] width 25 height 21
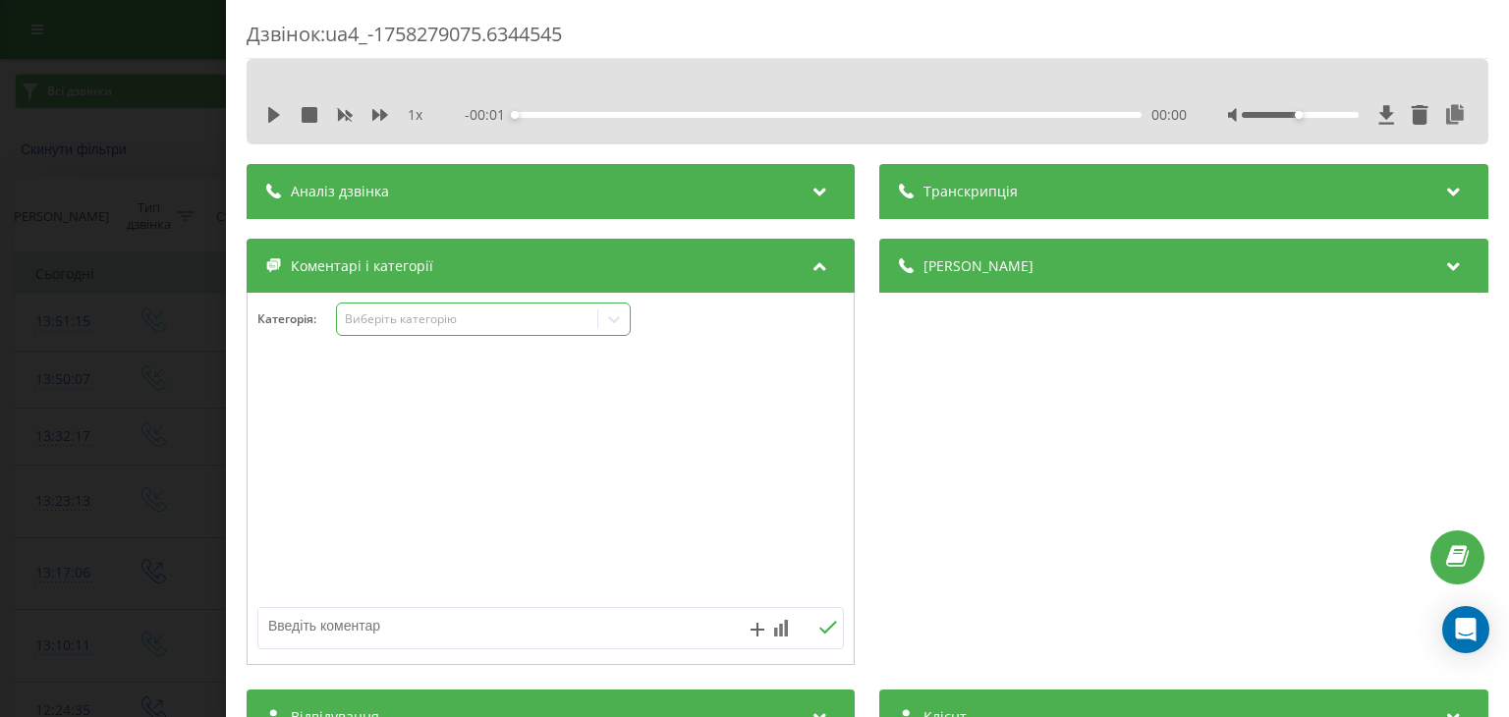
click at [510, 321] on div "Виберіть категорію" at bounding box center [468, 319] width 246 height 16
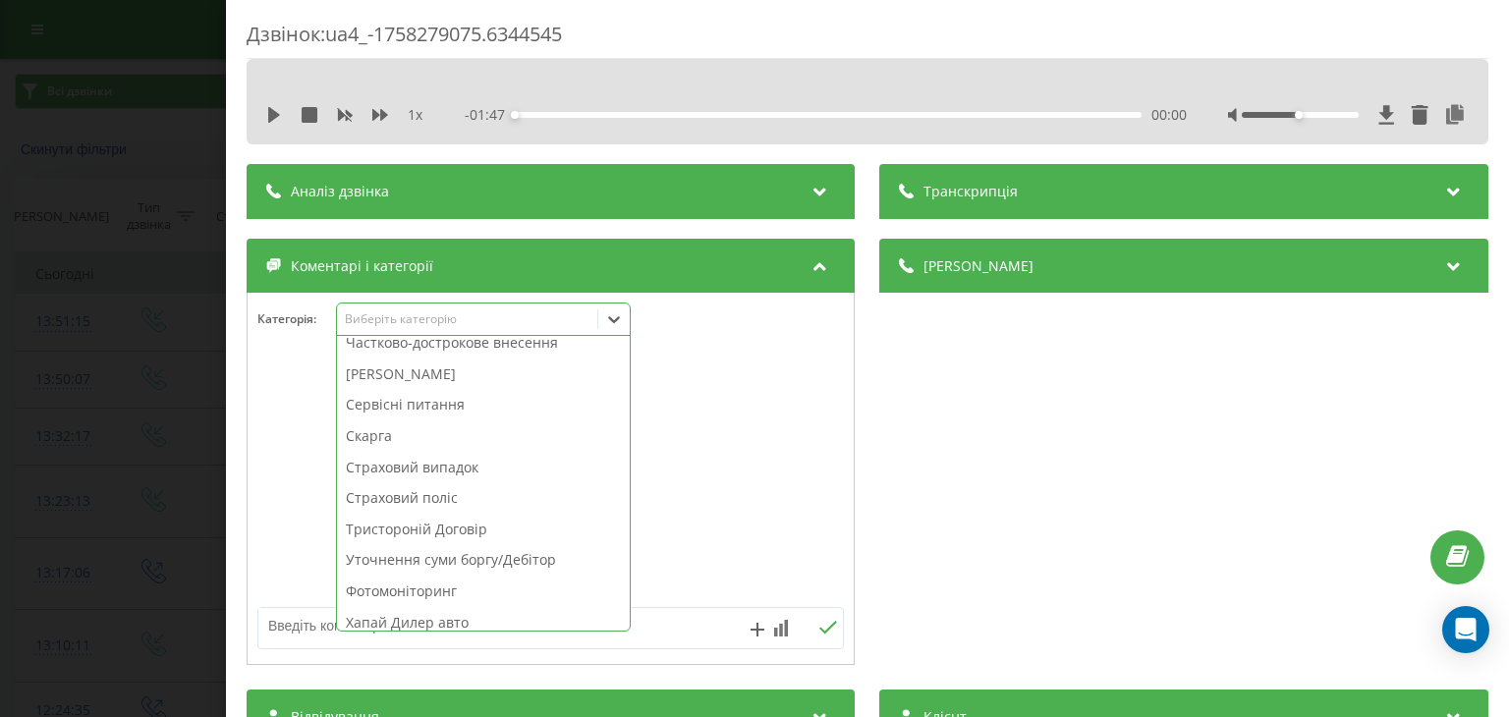
scroll to position [983, 0]
click at [495, 348] on div "Частково-дострокове внесення" at bounding box center [483, 341] width 293 height 31
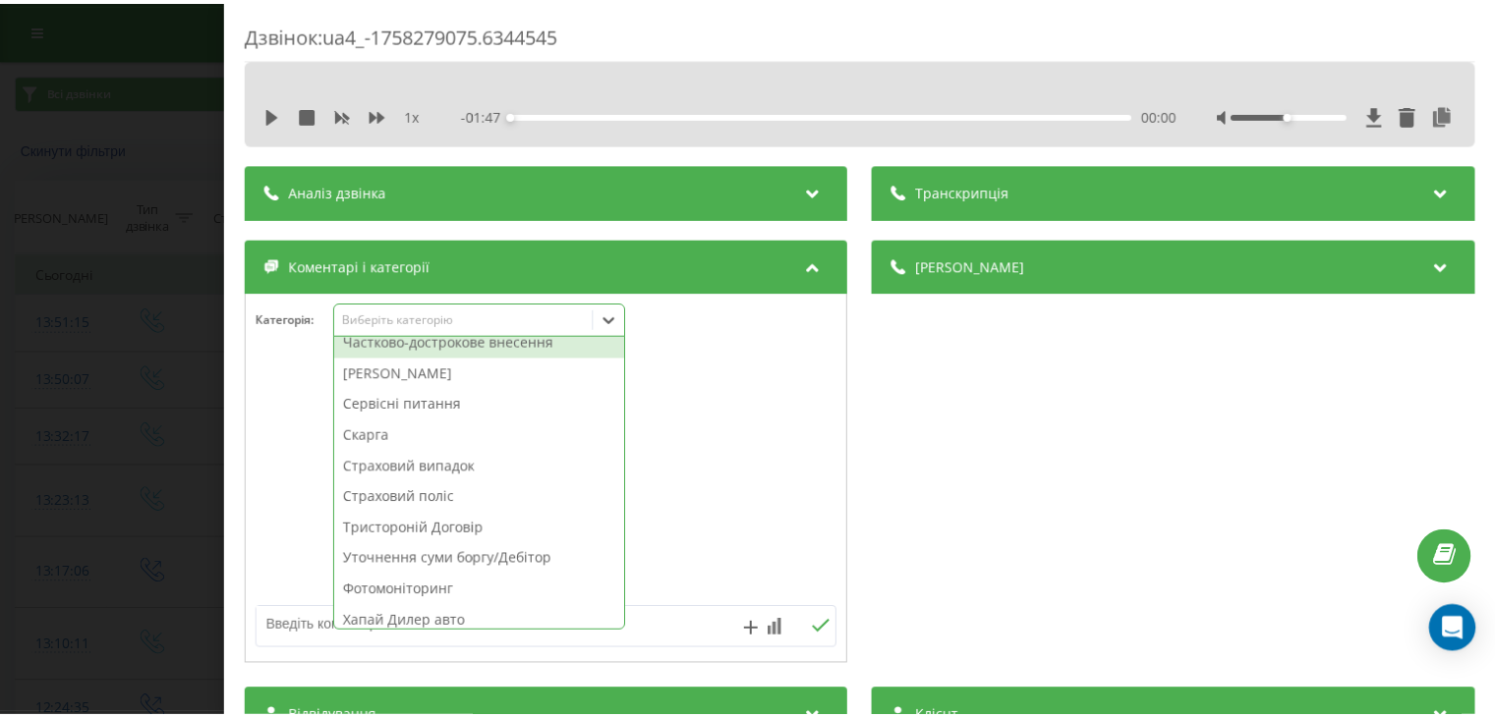
scroll to position [951, 0]
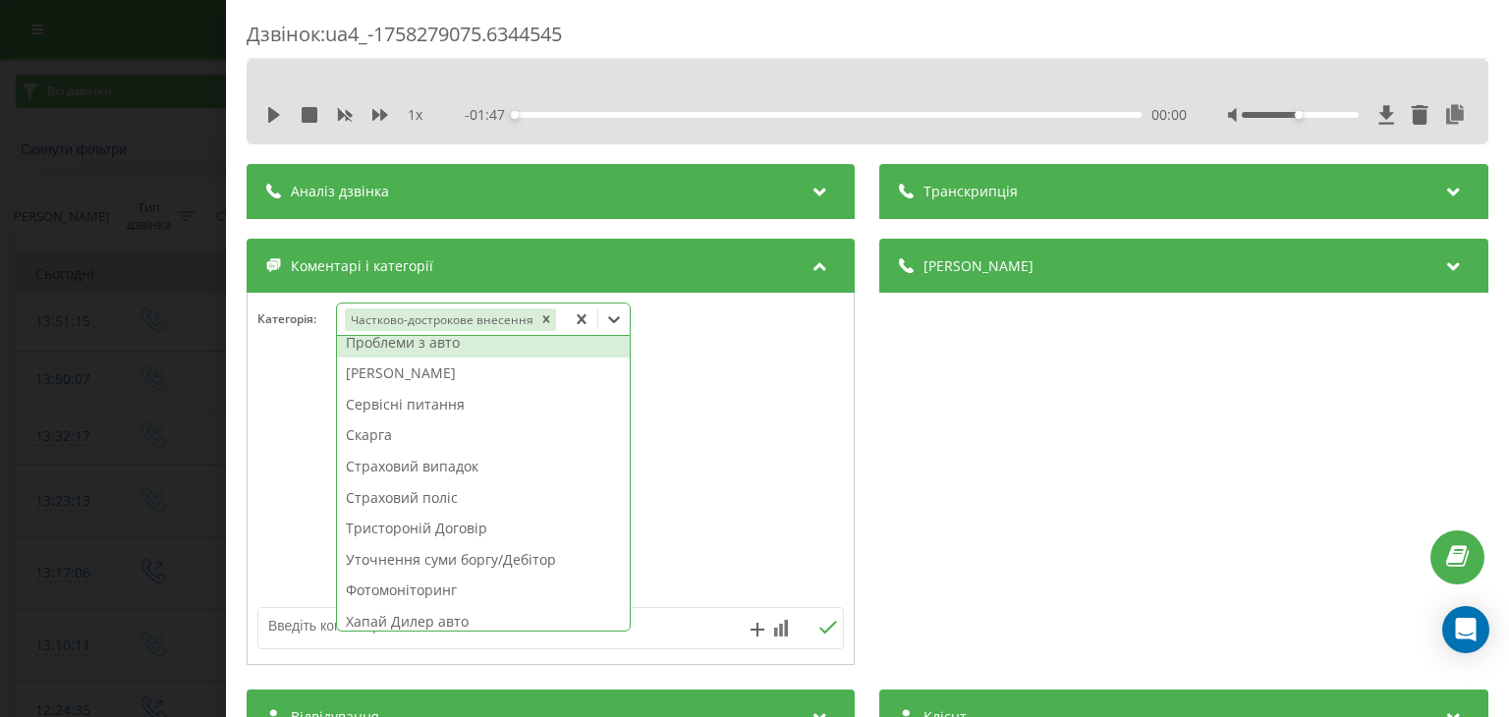
drag, startPoint x: 86, startPoint y: 298, endPoint x: 122, endPoint y: 241, distance: 67.1
click at [86, 297] on div "Дзвінок : ua4_-1758279075.6344545 1 x - 01:47 00:00 00:00 Транскрипція Для AI-а…" at bounding box center [754, 358] width 1509 height 717
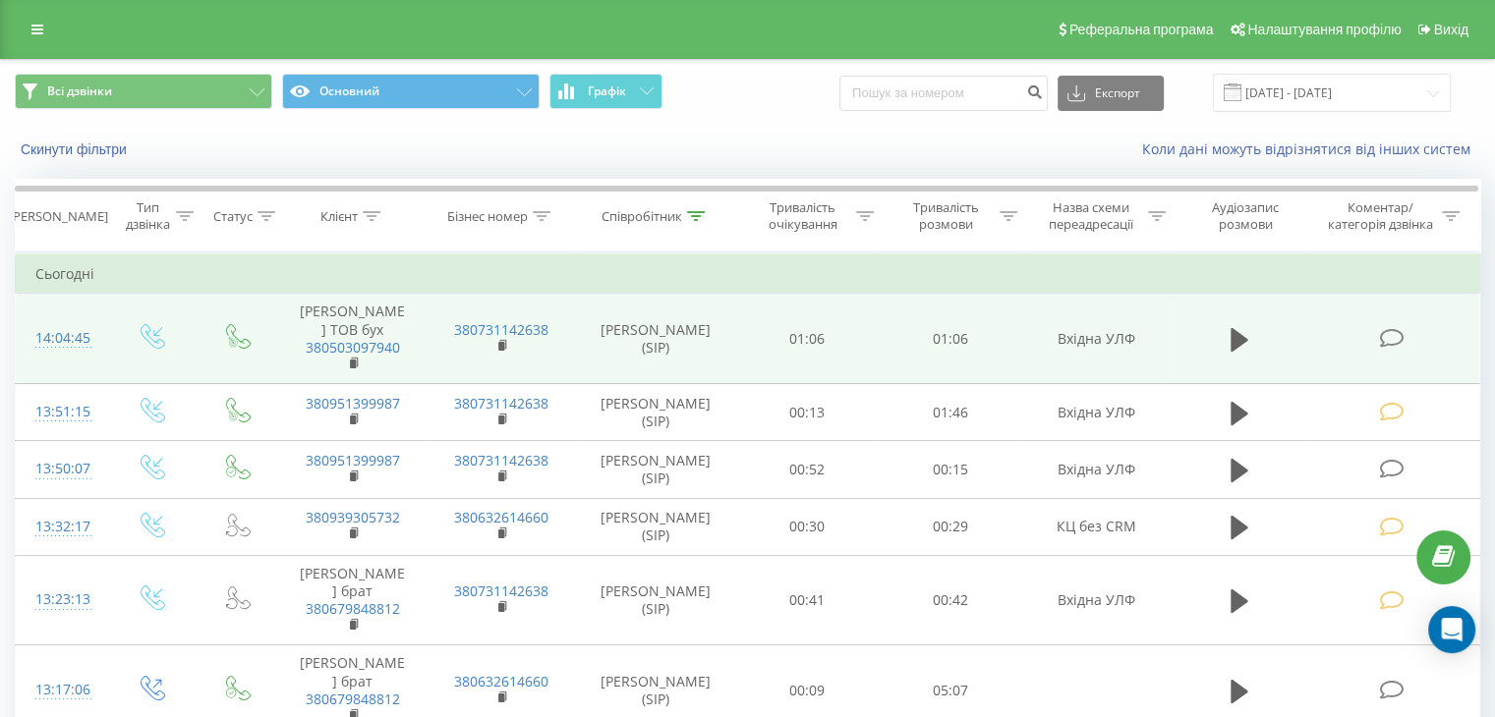
click at [1388, 332] on icon at bounding box center [1391, 338] width 25 height 21
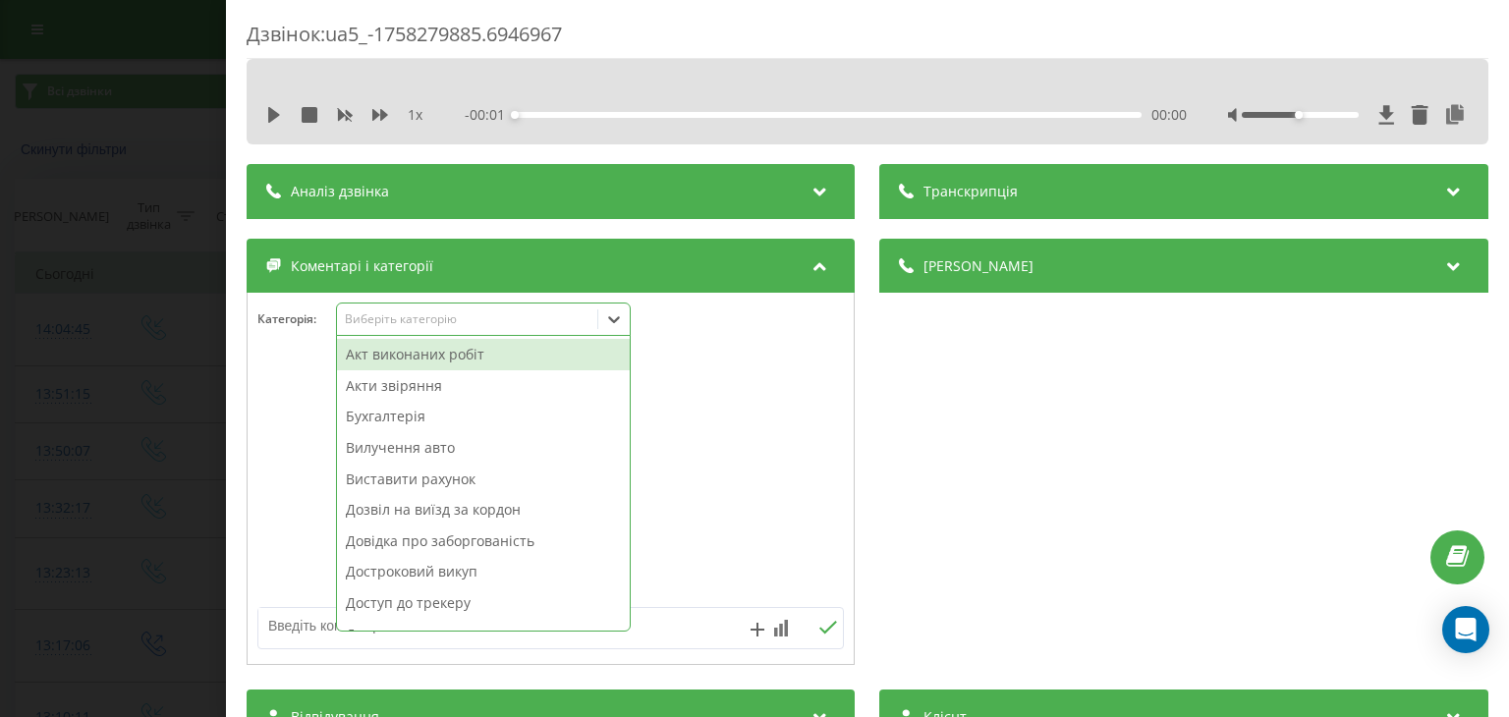
click at [532, 319] on div "Виберіть категорію" at bounding box center [468, 319] width 246 height 16
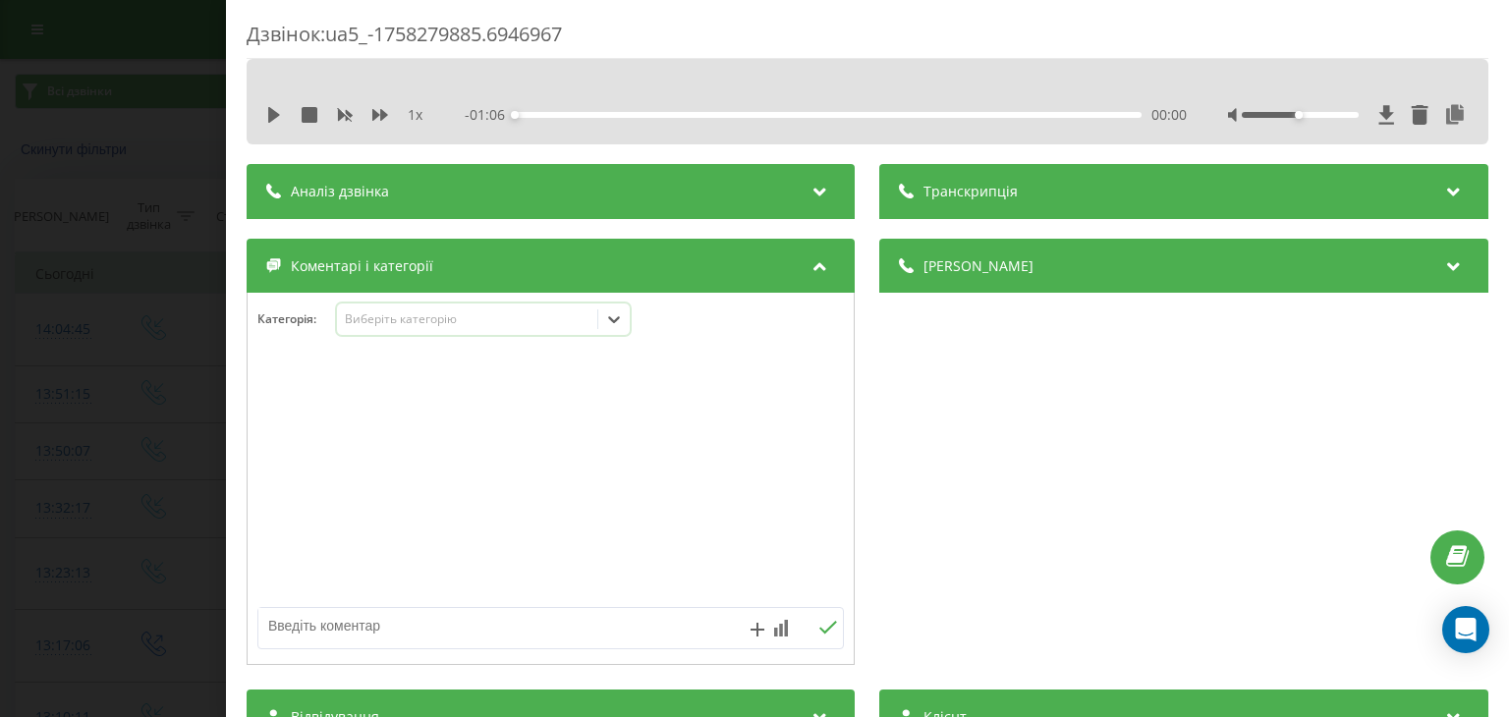
click at [533, 320] on div "Виберіть категорію" at bounding box center [468, 319] width 246 height 16
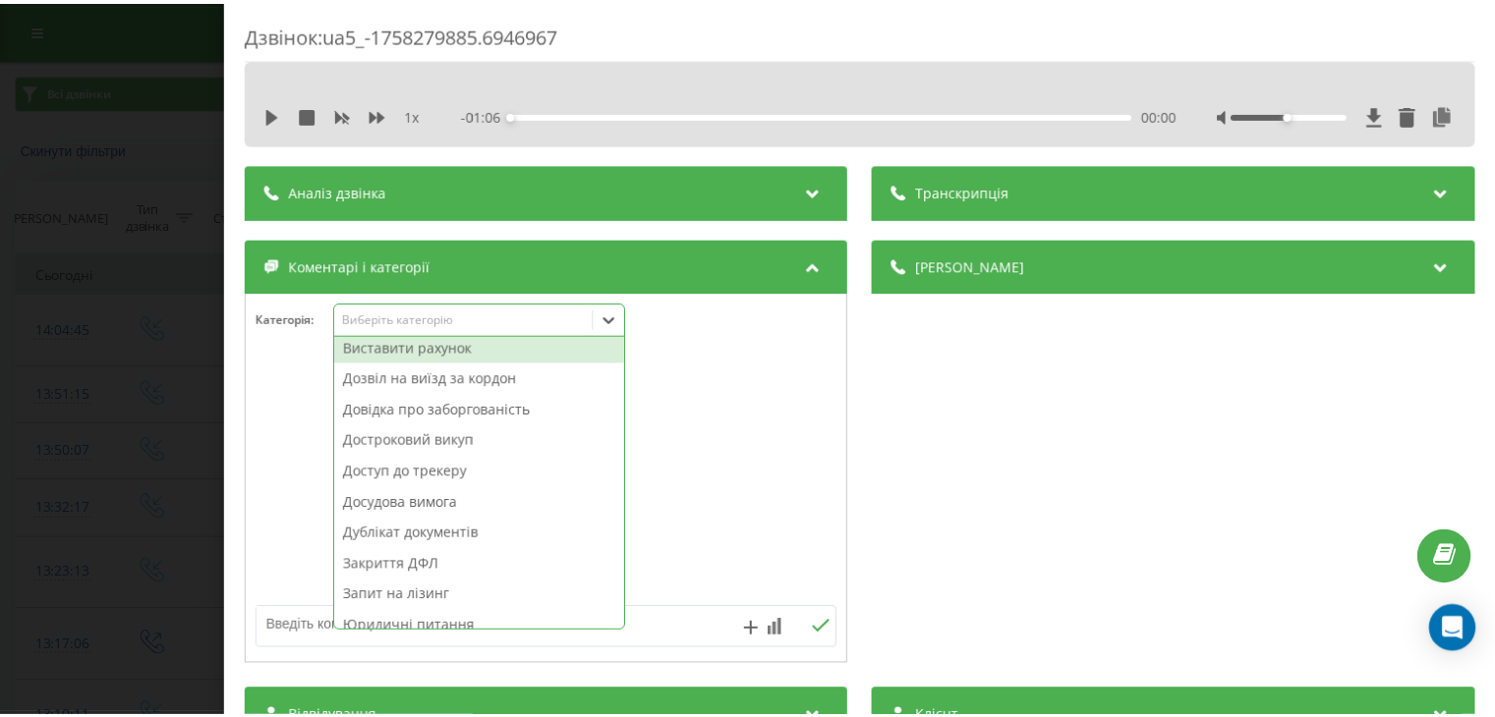
scroll to position [295, 0]
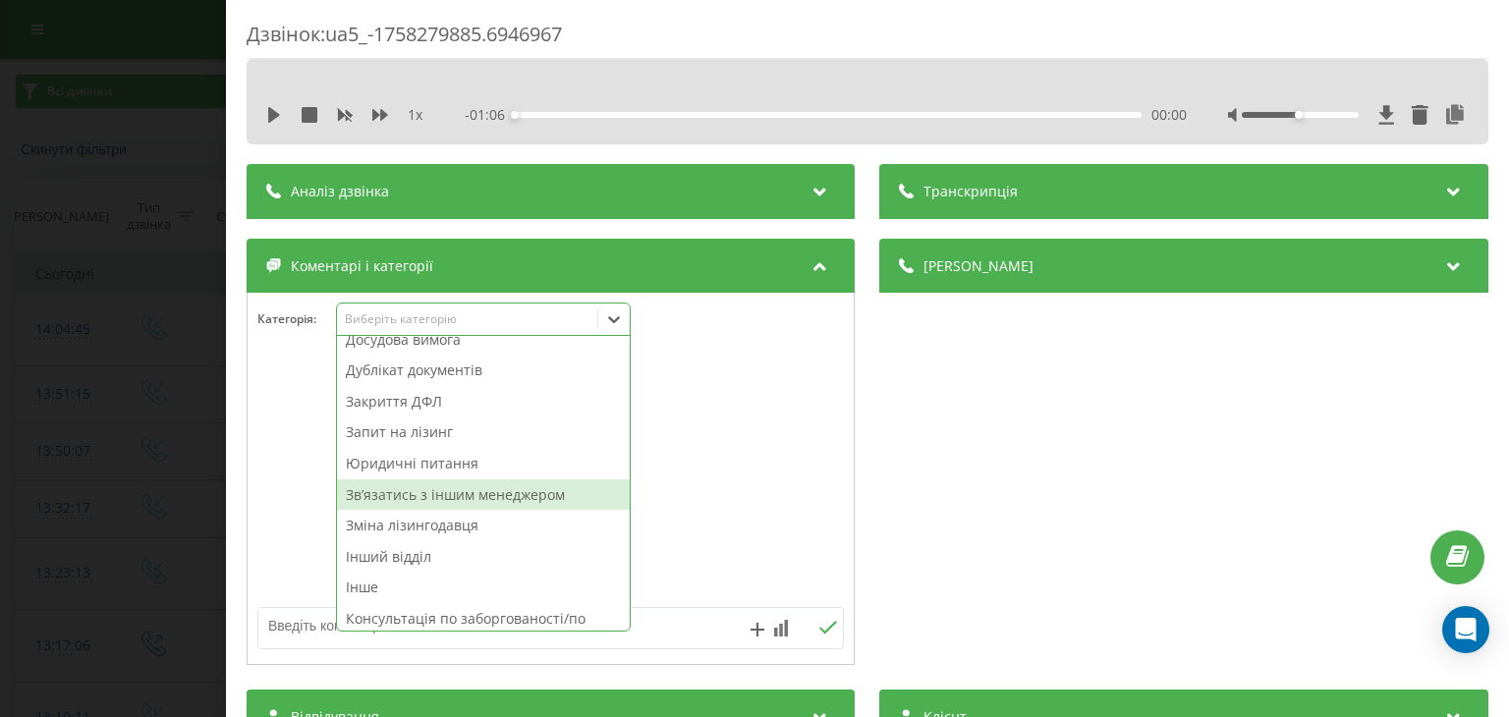
click at [473, 494] on div "Звʼязатись з іншим менеджером" at bounding box center [483, 495] width 293 height 31
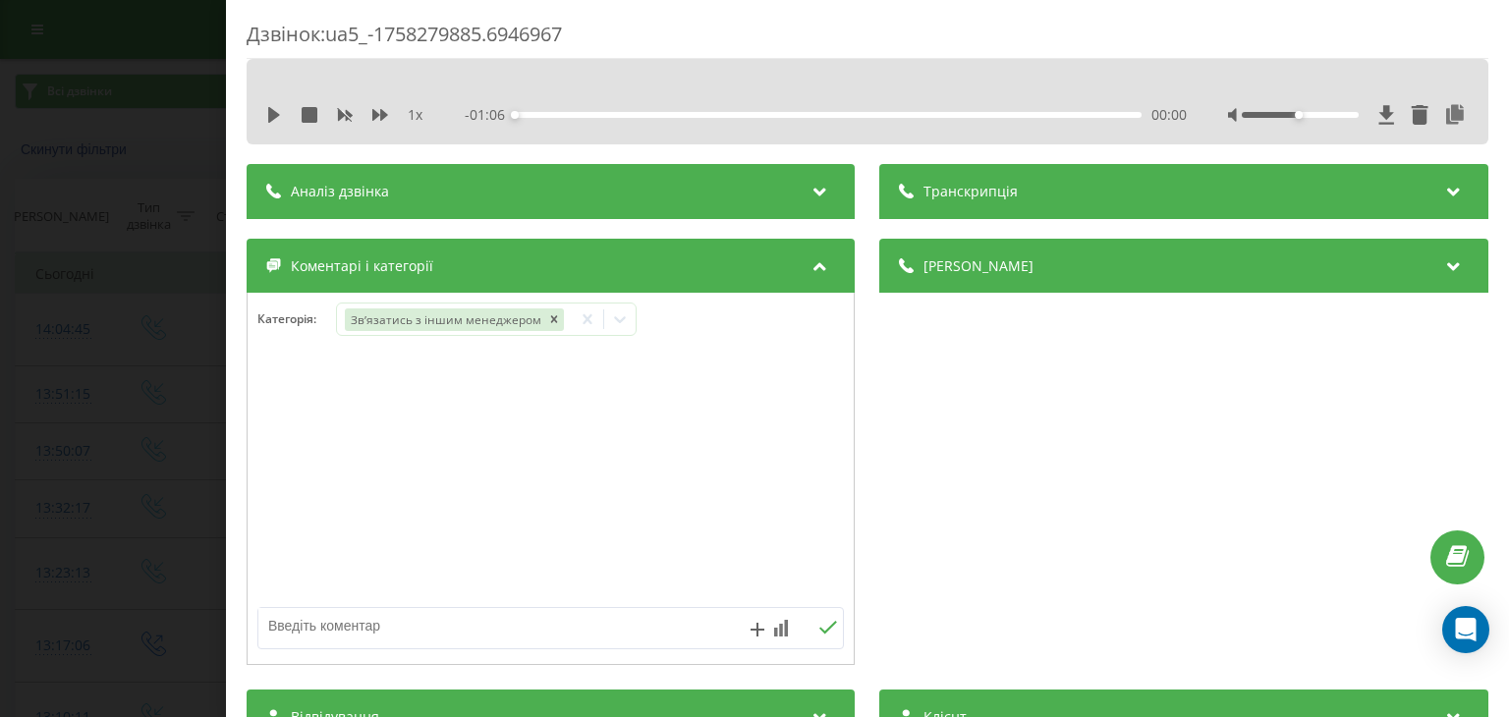
click at [138, 444] on div "Дзвінок : ua5_-1758279885.6946967 1 x - 01:06 00:00 00:00 Транскрипція Для AI-а…" at bounding box center [754, 358] width 1509 height 717
